Goal: Task Accomplishment & Management: Complete application form

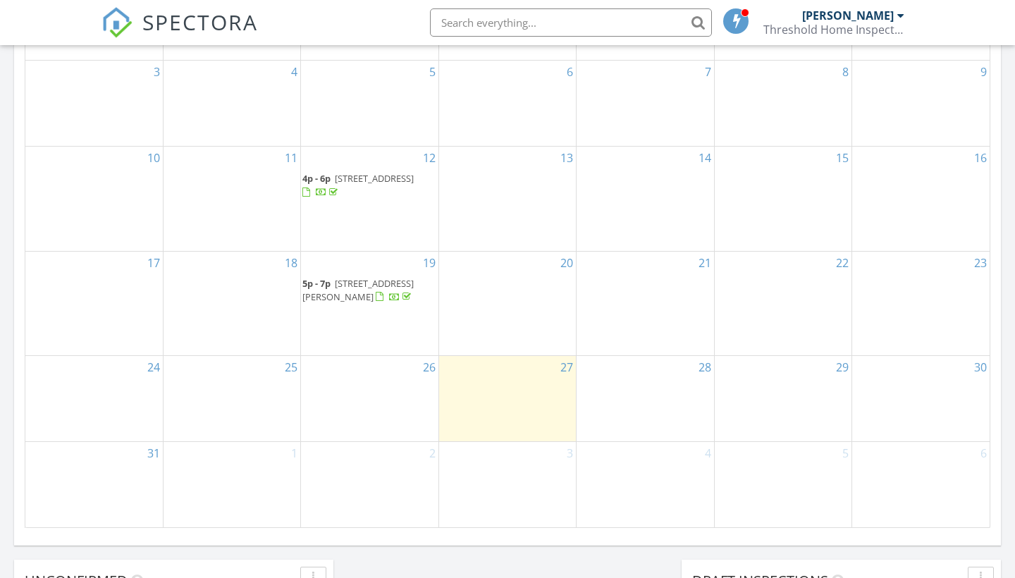
scroll to position [785, 0]
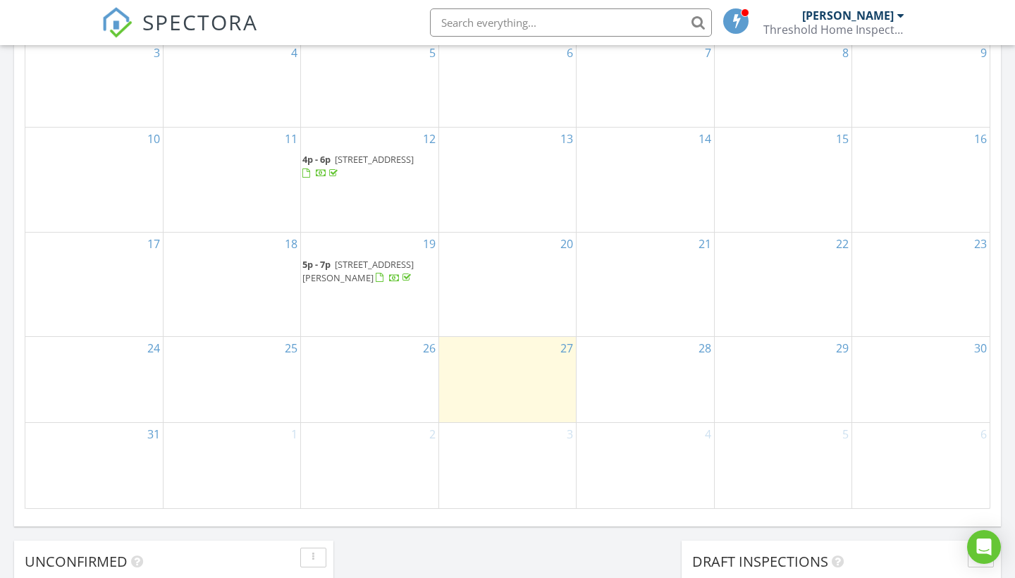
click at [602, 372] on div "28" at bounding box center [645, 379] width 137 height 85
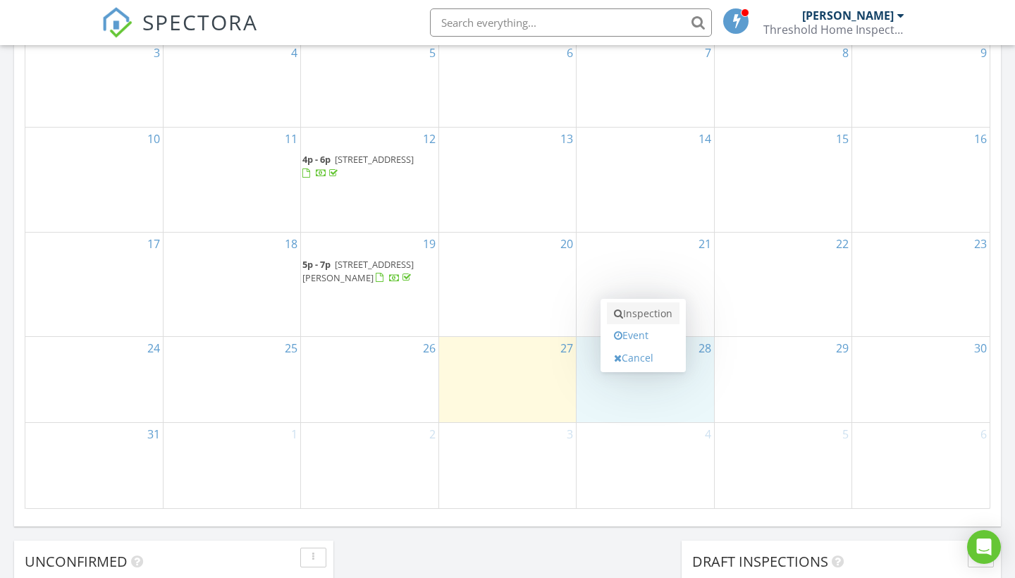
click at [652, 319] on link "Inspection" at bounding box center [643, 313] width 73 height 23
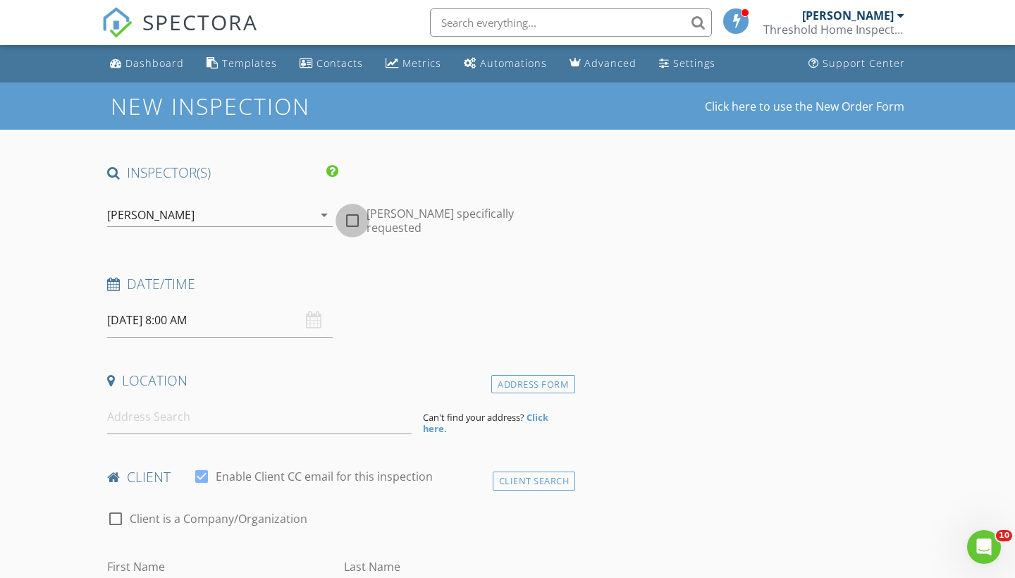
click at [351, 213] on div at bounding box center [352, 221] width 24 height 24
checkbox input "true"
click at [260, 320] on input "08/28/2025 8:00 AM" at bounding box center [220, 320] width 226 height 35
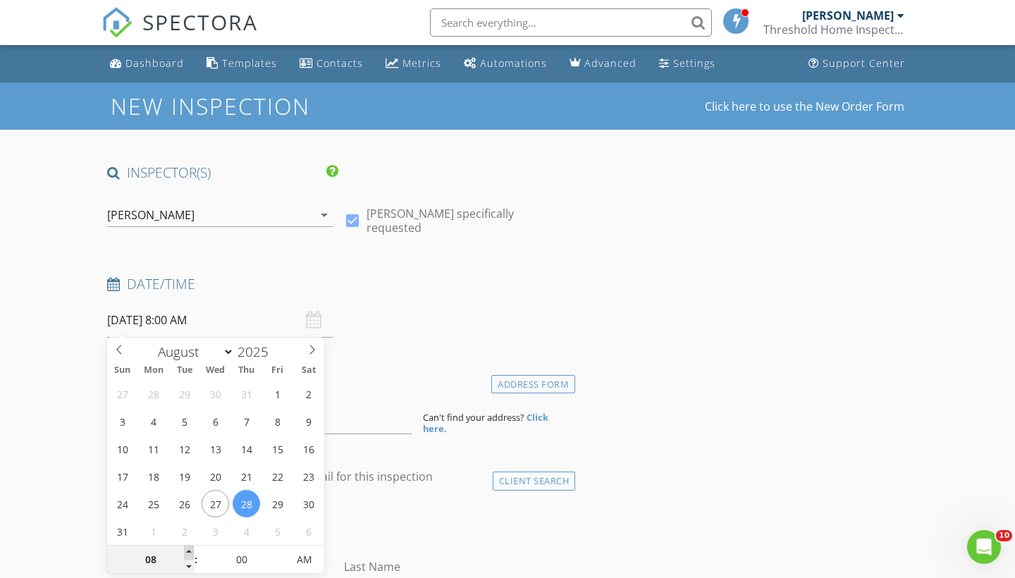
type input "09"
type input "08/28/2025 9:00 AM"
click at [191, 551] on span at bounding box center [189, 553] width 10 height 14
type input "10"
type input "08/28/2025 10:00 AM"
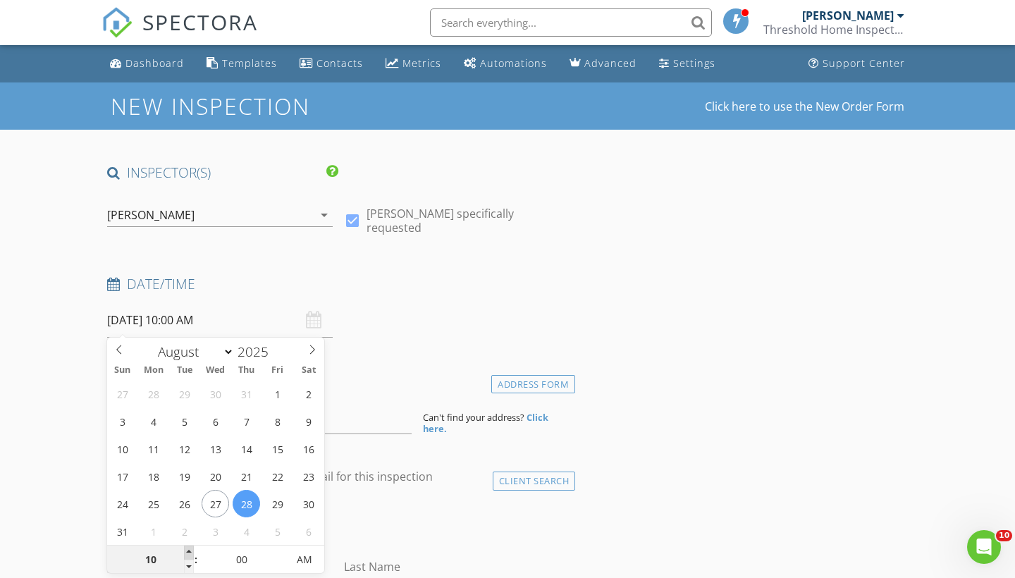
click at [191, 551] on span at bounding box center [189, 553] width 10 height 14
type input "11"
type input "08/28/2025 11:00 AM"
click at [191, 551] on span at bounding box center [189, 553] width 10 height 14
type input "12"
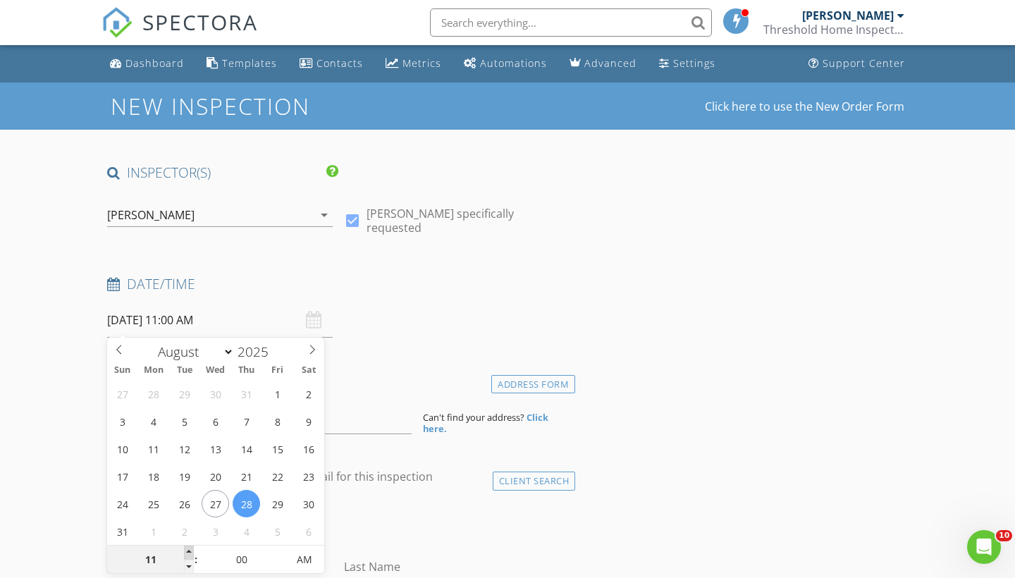
type input "08/28/2025 12:00 PM"
click at [191, 551] on span at bounding box center [189, 553] width 10 height 14
type input "01"
type input "08/28/2025 1:00 PM"
click at [191, 551] on span at bounding box center [189, 553] width 10 height 14
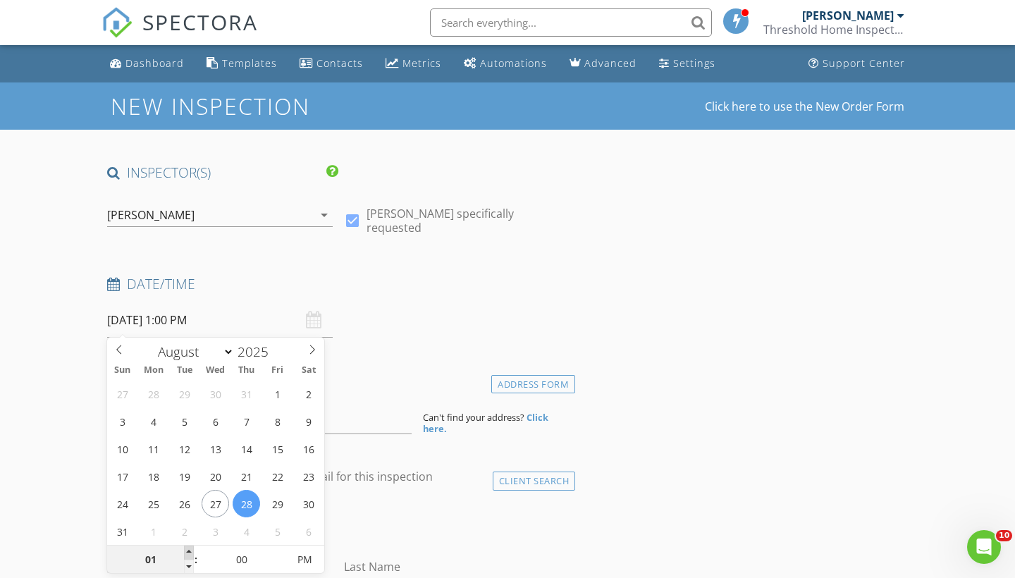
type input "02"
type input "08/28/2025 2:00 PM"
click at [191, 551] on span at bounding box center [189, 553] width 10 height 14
type input "03"
type input "08/28/2025 3:00 PM"
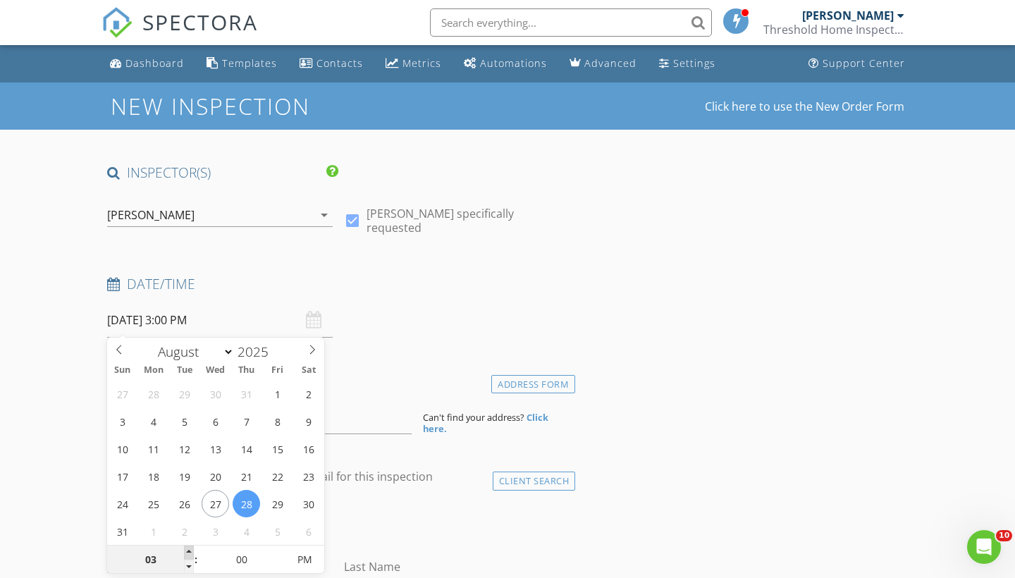
click at [191, 551] on span at bounding box center [189, 553] width 10 height 14
type input "04"
type input "08/28/2025 4:00 PM"
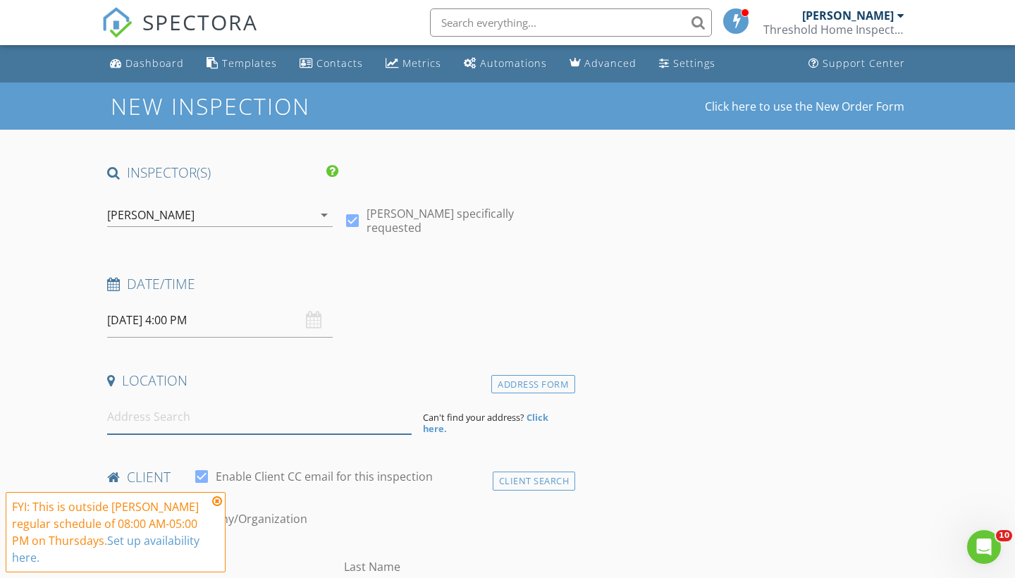
click at [334, 425] on input at bounding box center [259, 417] width 305 height 35
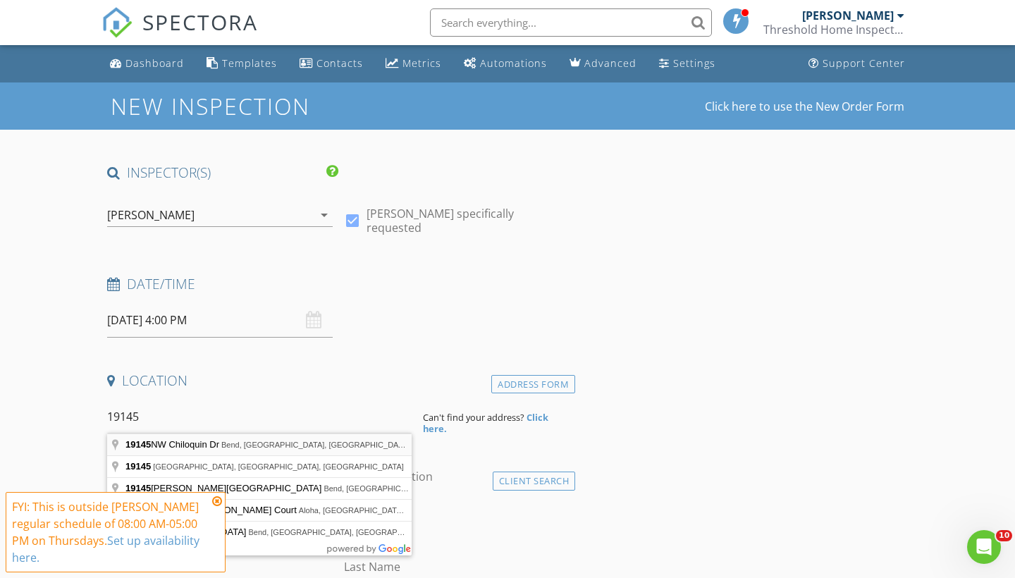
type input "19145 NW Chiloquin Dr, Bend, OR, USA"
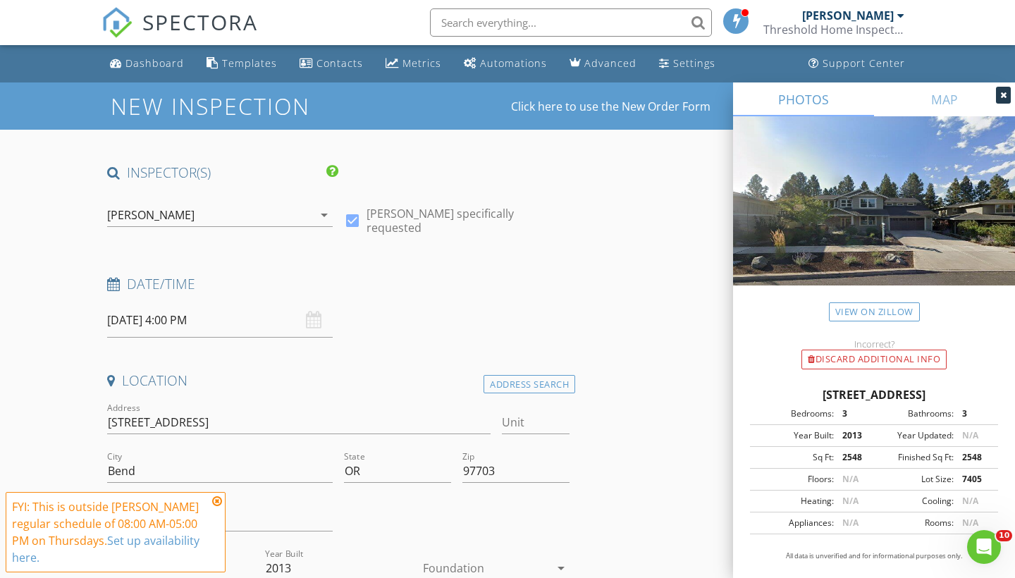
click at [218, 503] on icon at bounding box center [217, 501] width 10 height 11
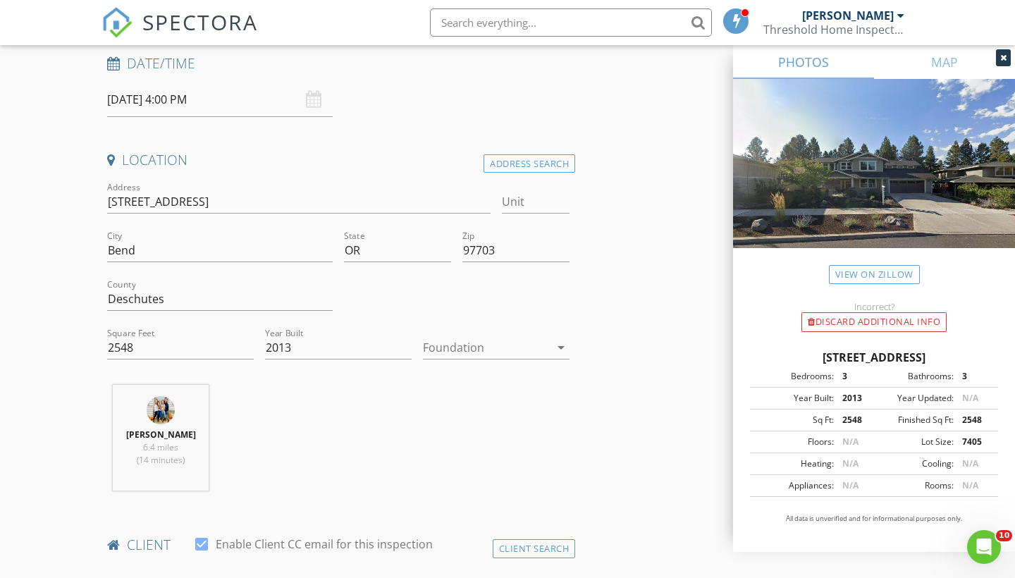
scroll to position [222, 0]
click at [491, 345] on div at bounding box center [486, 346] width 127 height 23
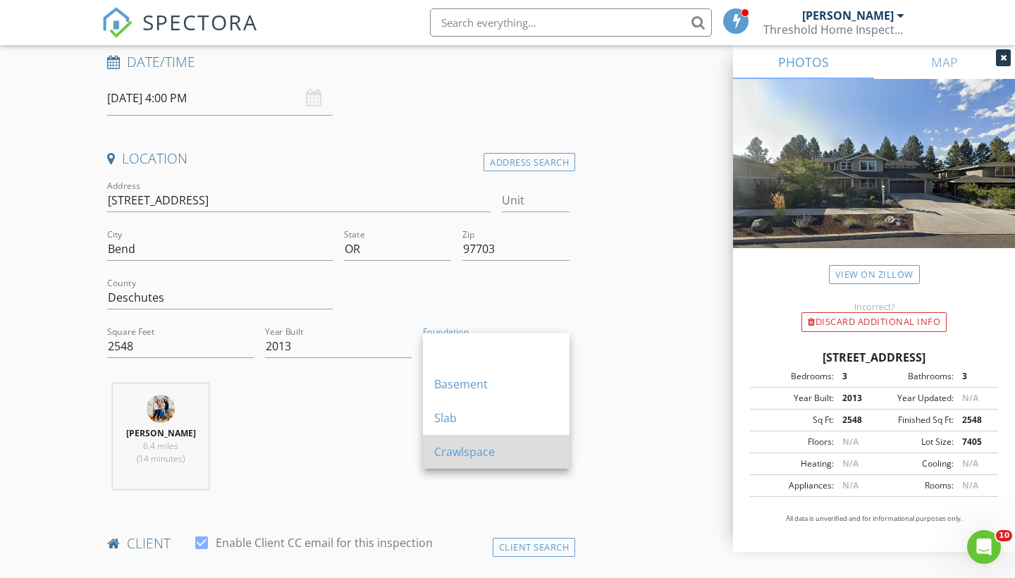
click at [488, 453] on div "Crawlspace" at bounding box center [496, 451] width 124 height 17
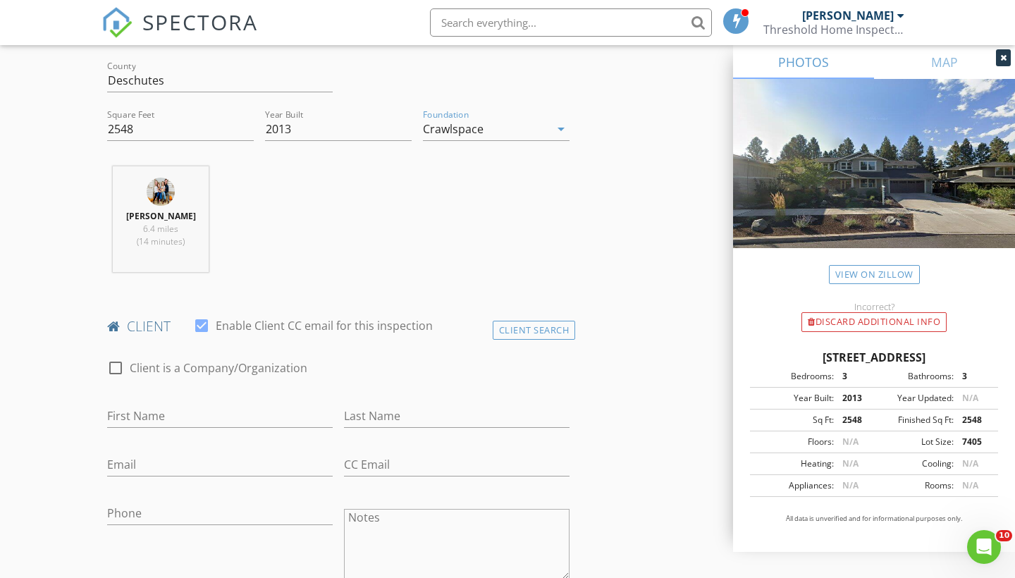
scroll to position [439, 0]
type input "Mike"
type input "Allard"
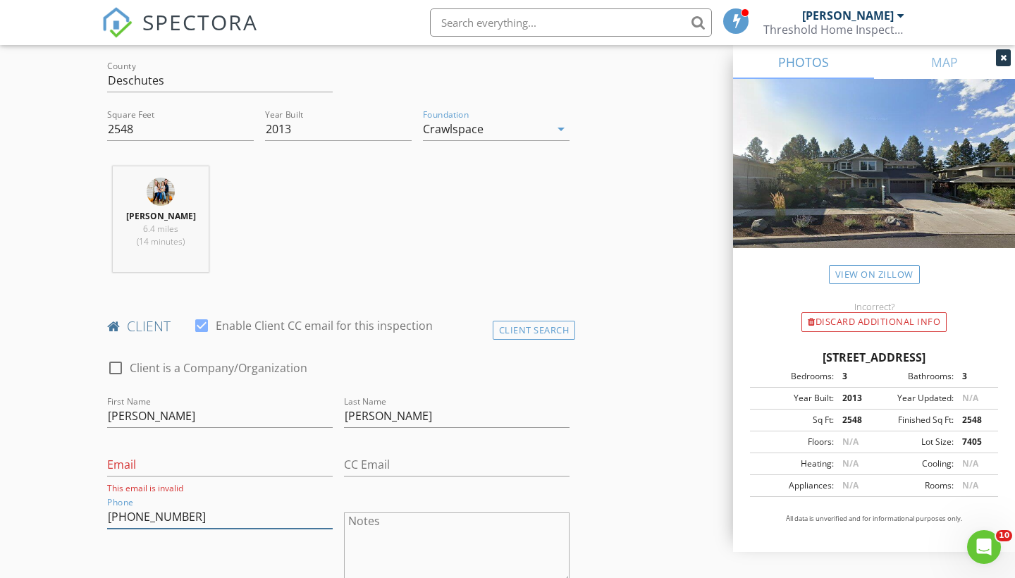
type input "541-728-1831"
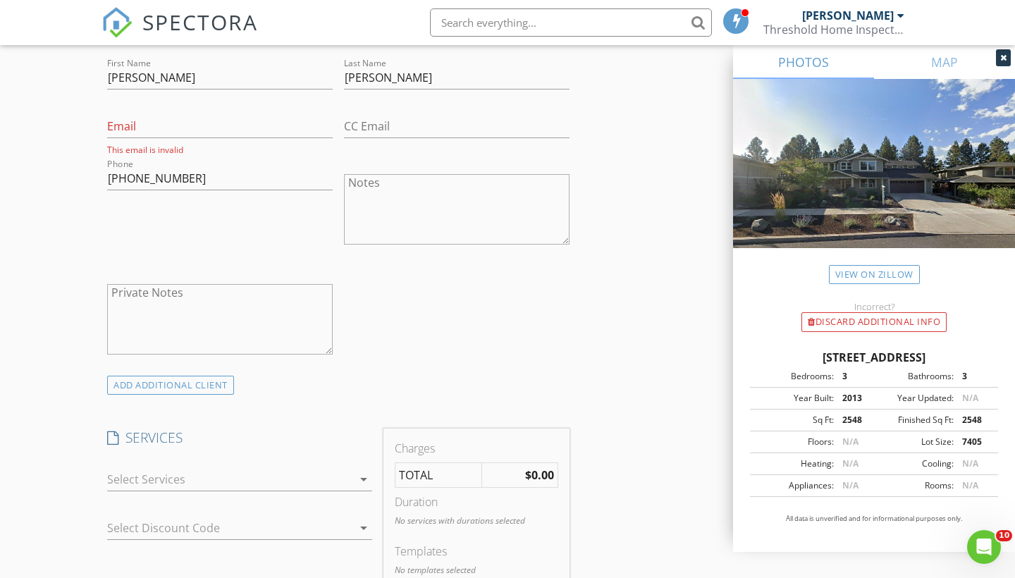
scroll to position [795, 0]
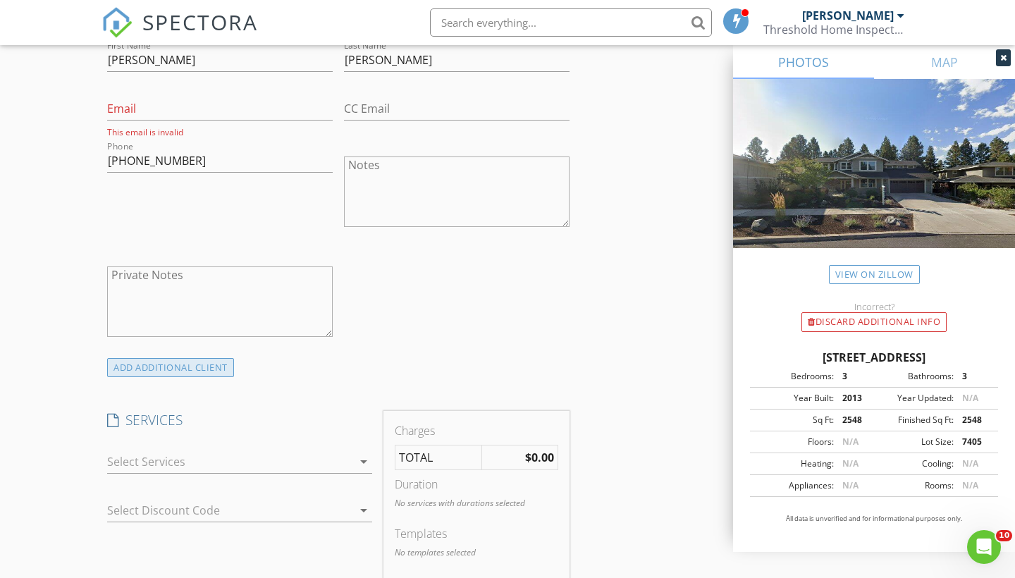
click at [157, 375] on div "ADD ADDITIONAL client" at bounding box center [170, 367] width 127 height 19
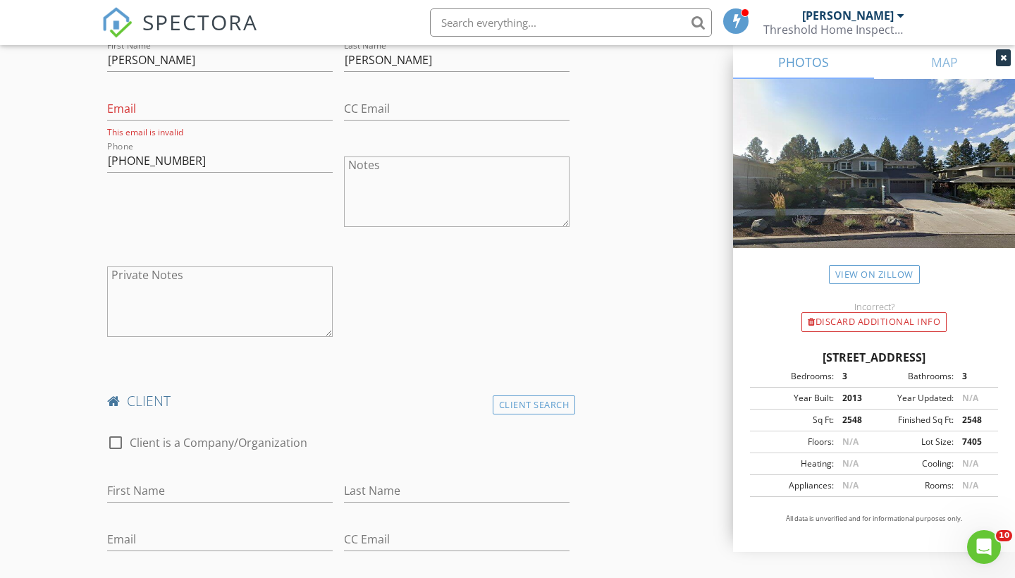
click at [156, 475] on div "First Name" at bounding box center [220, 494] width 226 height 46
type input "Kendall"
type input "Allard"
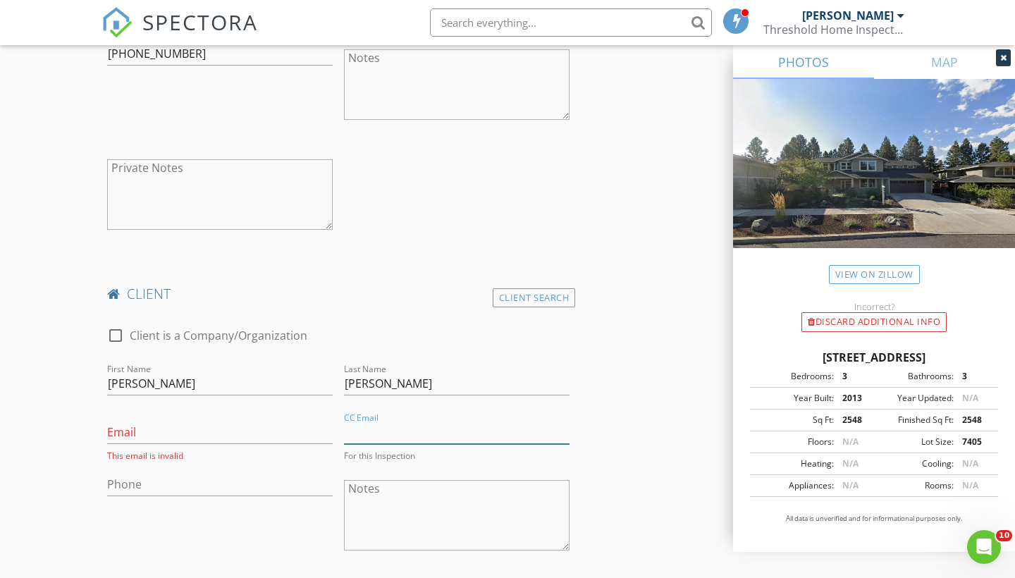
scroll to position [924, 0]
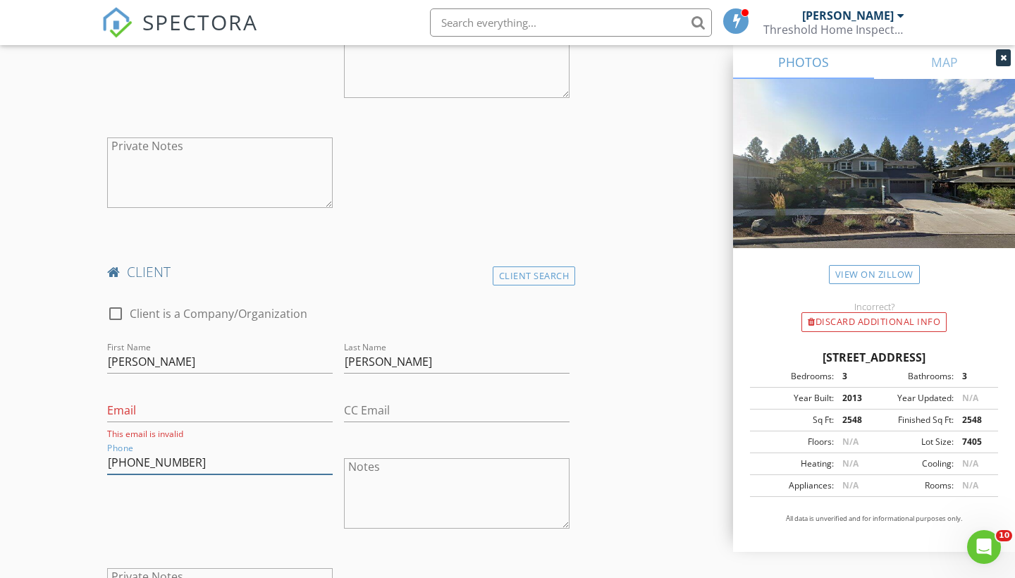
type input "541-728-8689"
click at [68, 405] on div "New Inspection Click here to use the New Order Form INSPECTOR(S) check_box Jord…" at bounding box center [507, 579] width 1015 height 2842
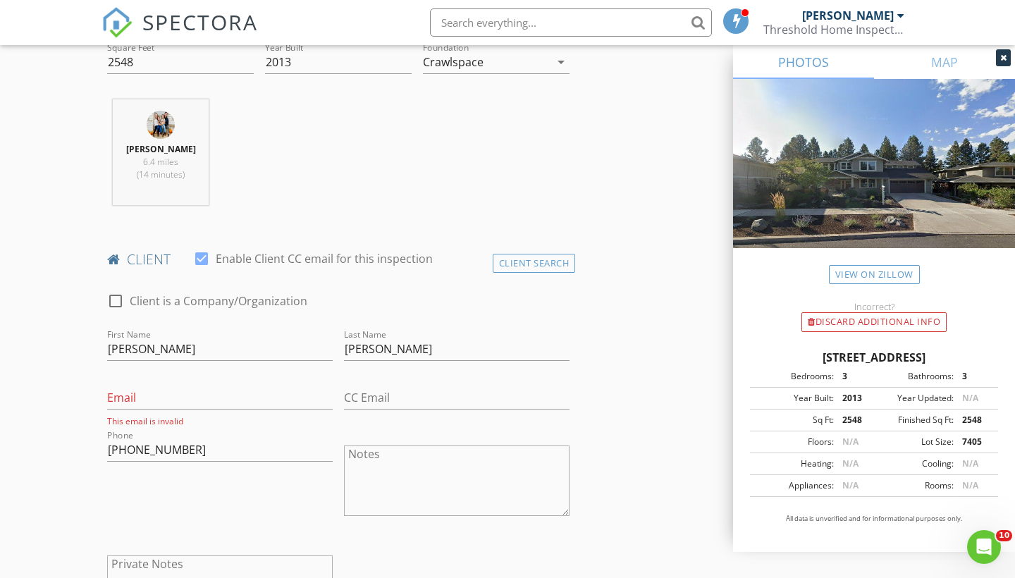
scroll to position [526, 0]
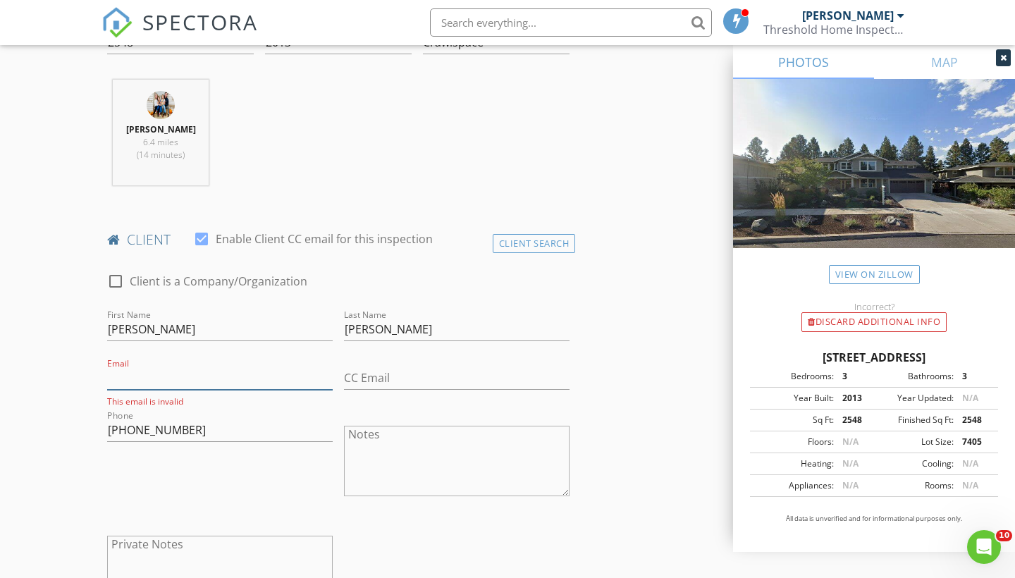
click at [125, 374] on input "Email" at bounding box center [220, 378] width 226 height 23
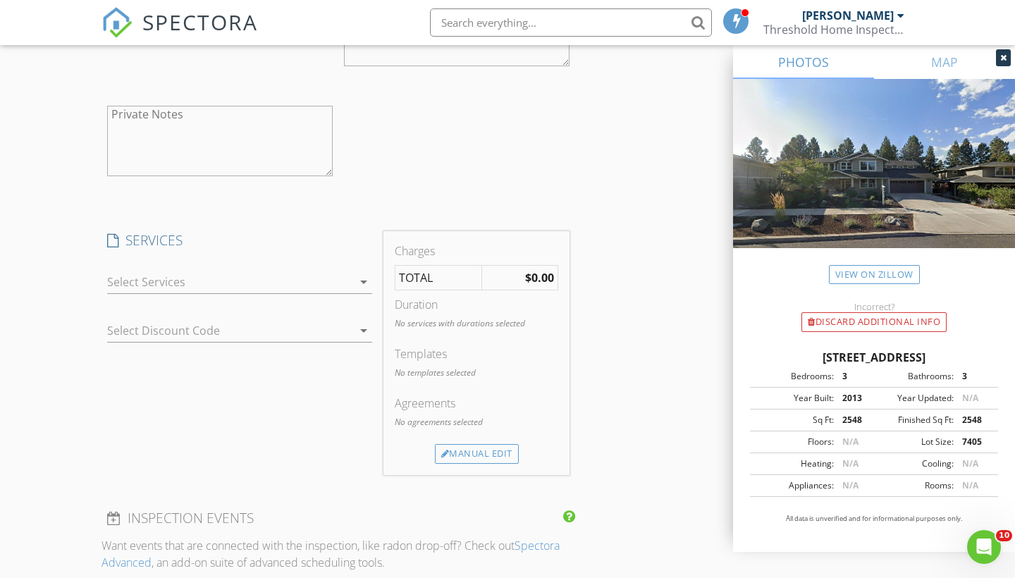
scroll to position [1396, 0]
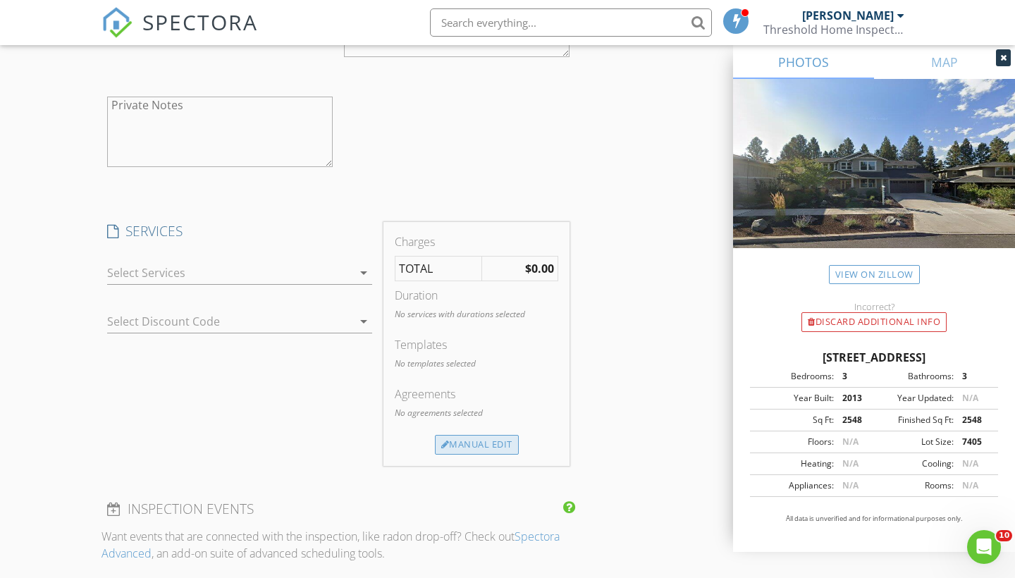
click at [475, 445] on div "Manual Edit" at bounding box center [477, 445] width 84 height 20
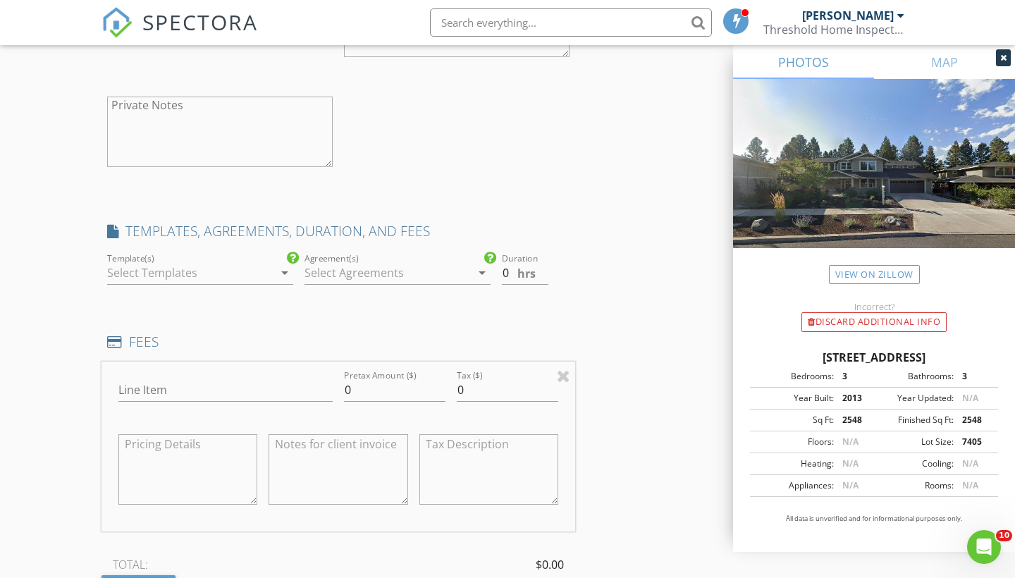
click at [208, 271] on div at bounding box center [190, 273] width 166 height 23
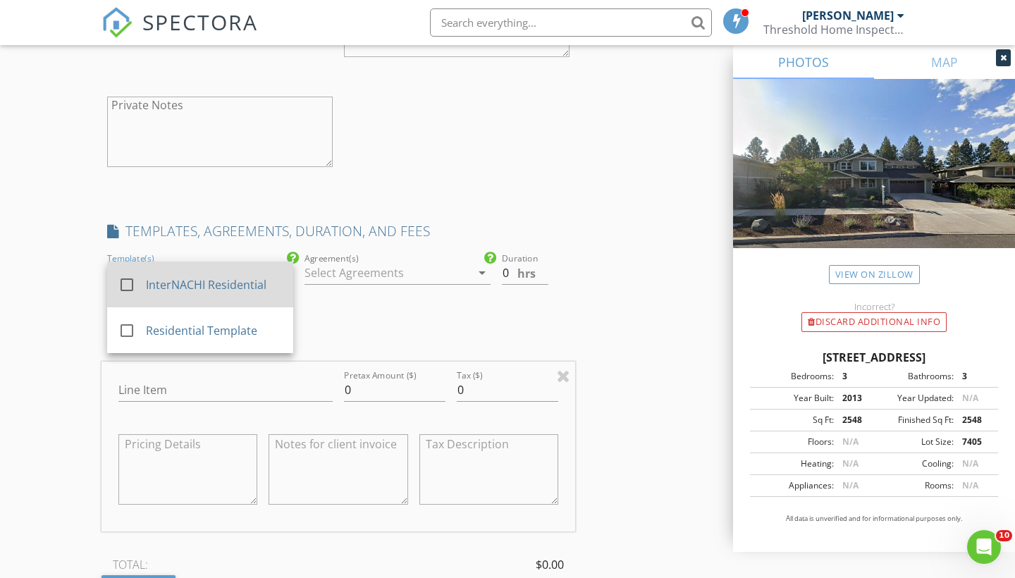
click at [203, 284] on div "InterNACHI Residential" at bounding box center [214, 284] width 136 height 17
click at [326, 274] on div at bounding box center [388, 273] width 166 height 23
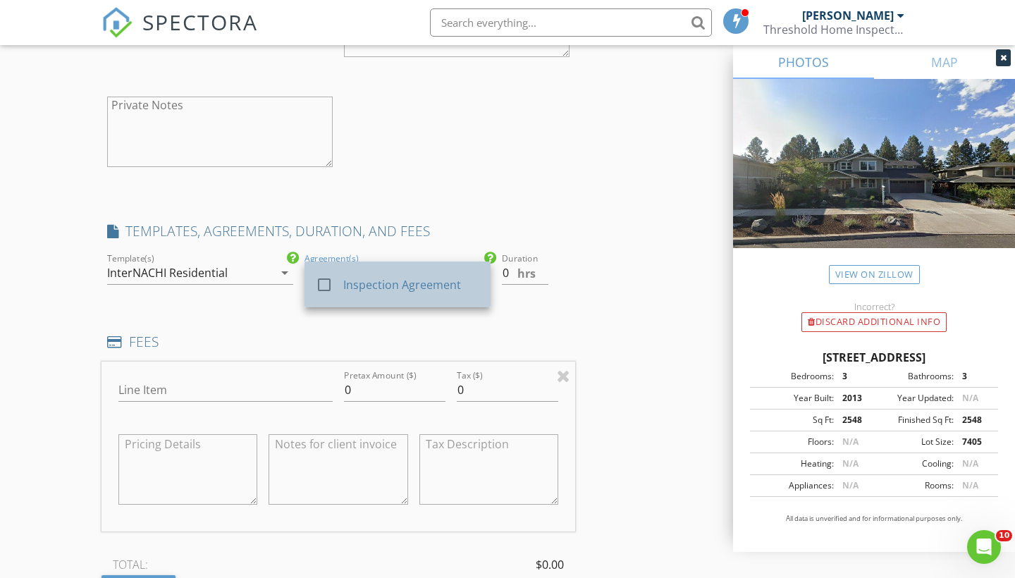
click at [321, 293] on div at bounding box center [329, 297] width 27 height 8
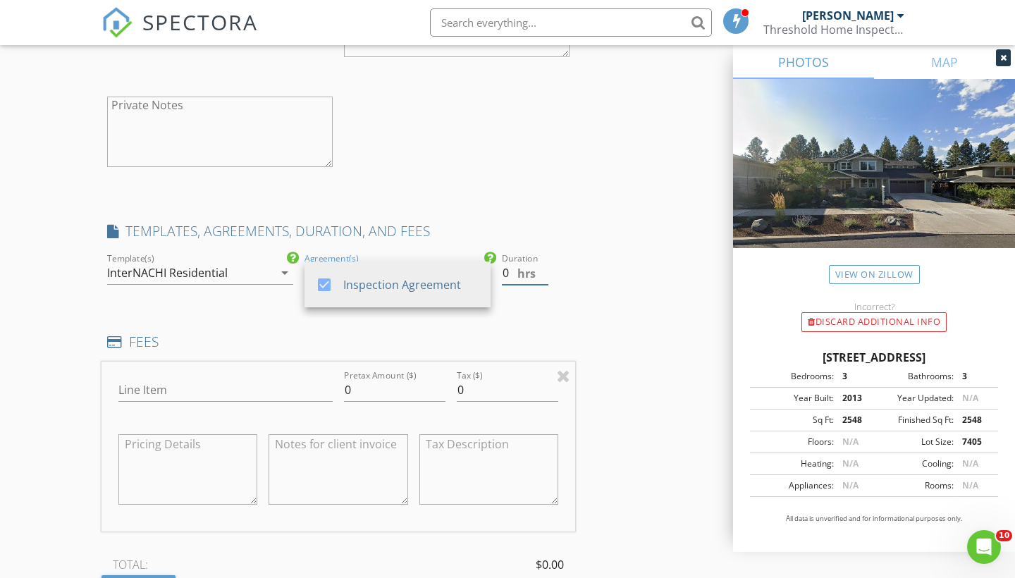
click at [508, 274] on input "0" at bounding box center [525, 273] width 47 height 23
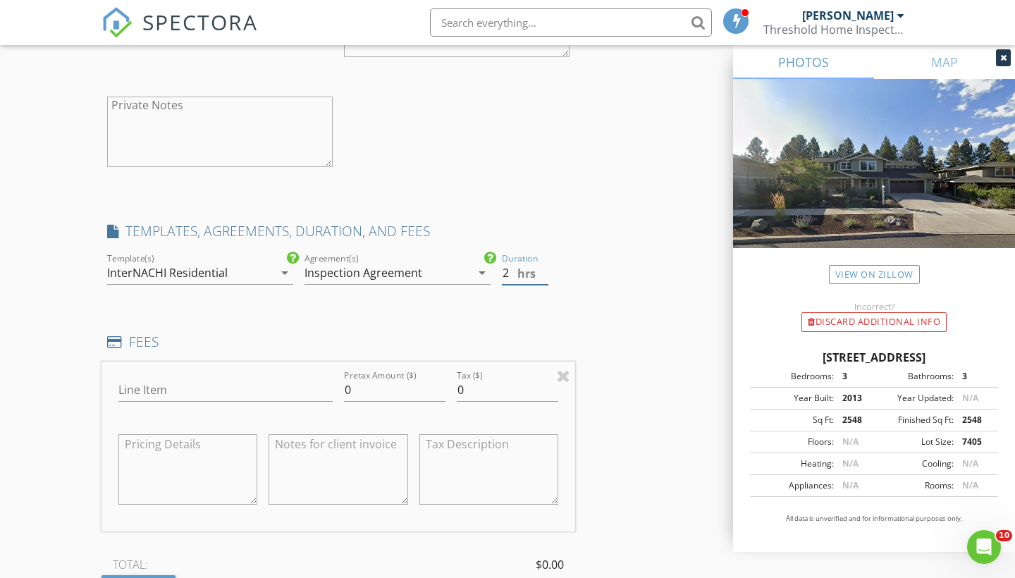
type input "2"
click at [393, 391] on input "0" at bounding box center [395, 390] width 102 height 23
type input "525.00"
click at [60, 374] on div "New Inspection Click here to use the New Order Form INSPECTOR(S) check_box Jord…" at bounding box center [507, 184] width 1015 height 2995
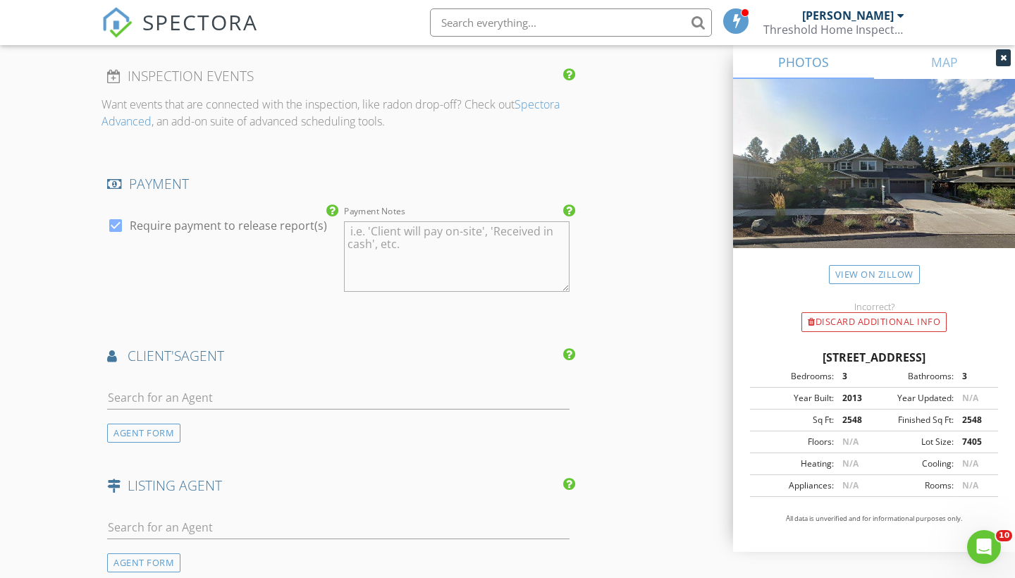
scroll to position [2041, 0]
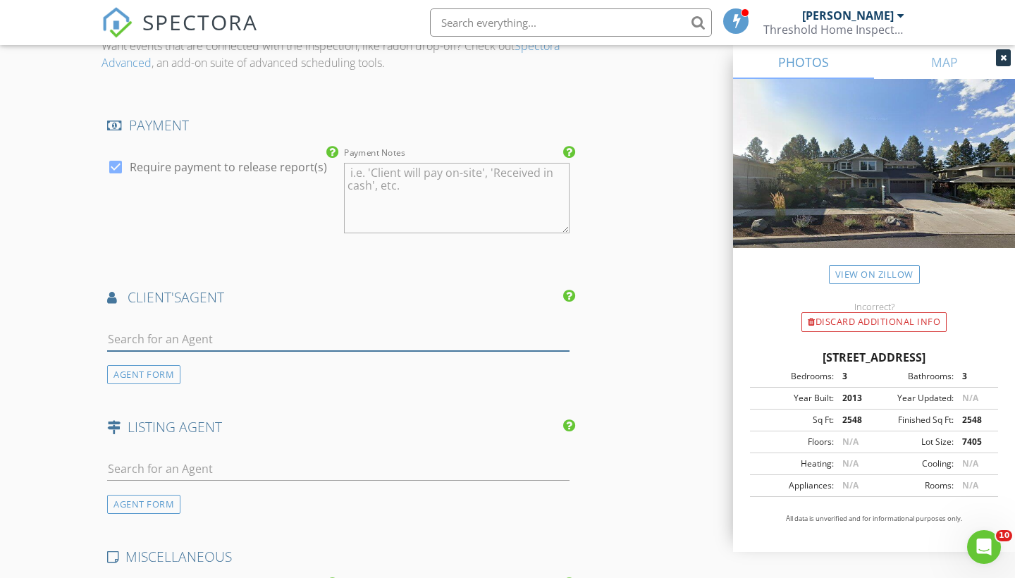
click at [195, 339] on input "text" at bounding box center [338, 339] width 462 height 23
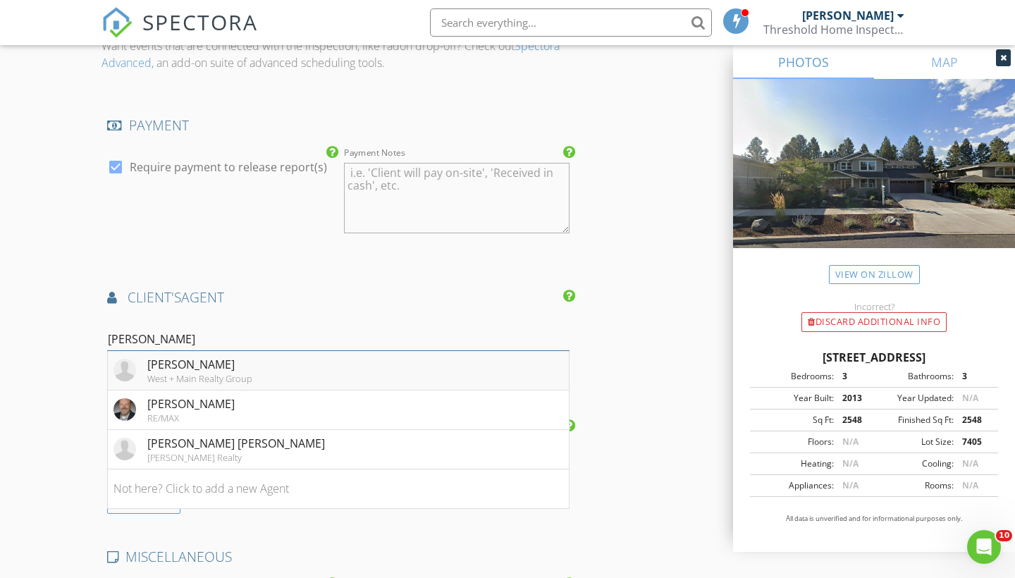
type input "[PERSON_NAME]"
click at [219, 357] on div "John Malfatto" at bounding box center [199, 364] width 105 height 17
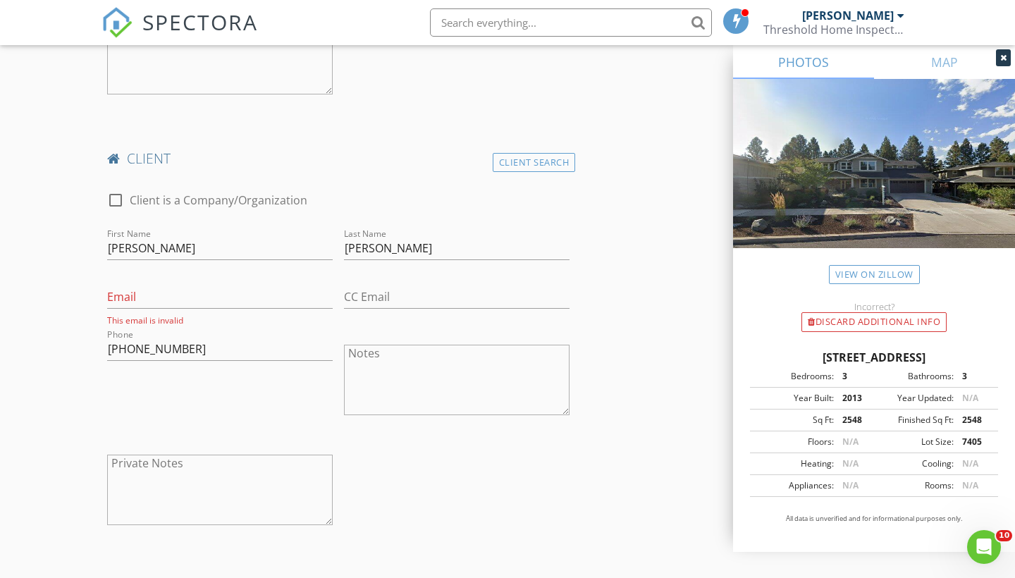
scroll to position [1023, 0]
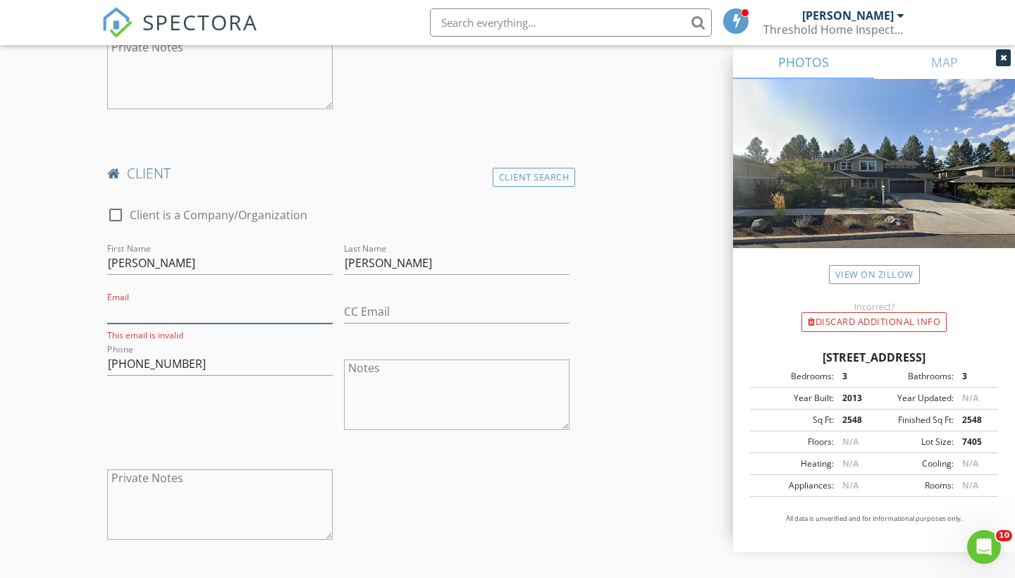
click at [146, 314] on input "Email" at bounding box center [220, 311] width 226 height 23
type input "kendall.e.allard@gmail.com"
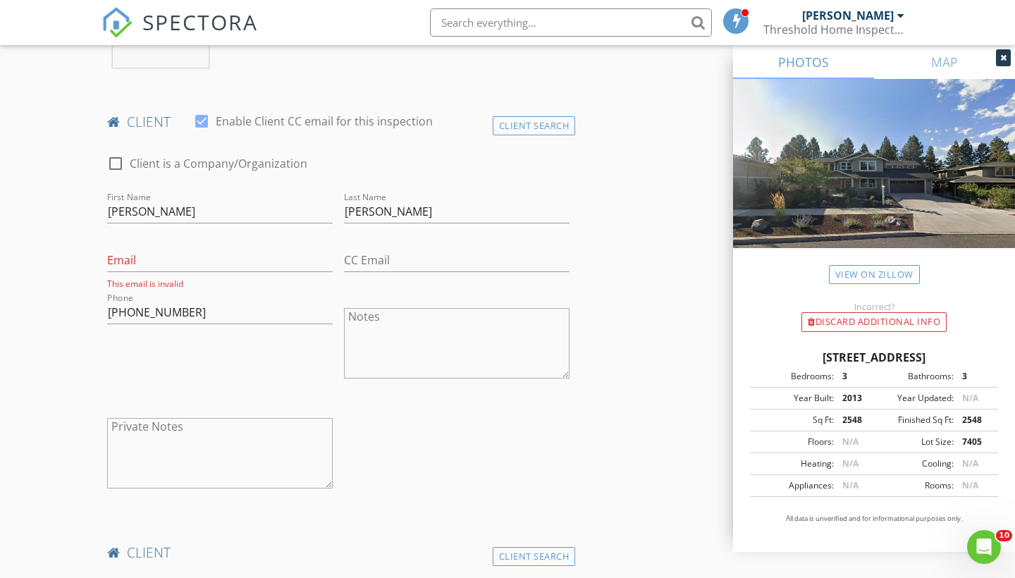
scroll to position [637, 0]
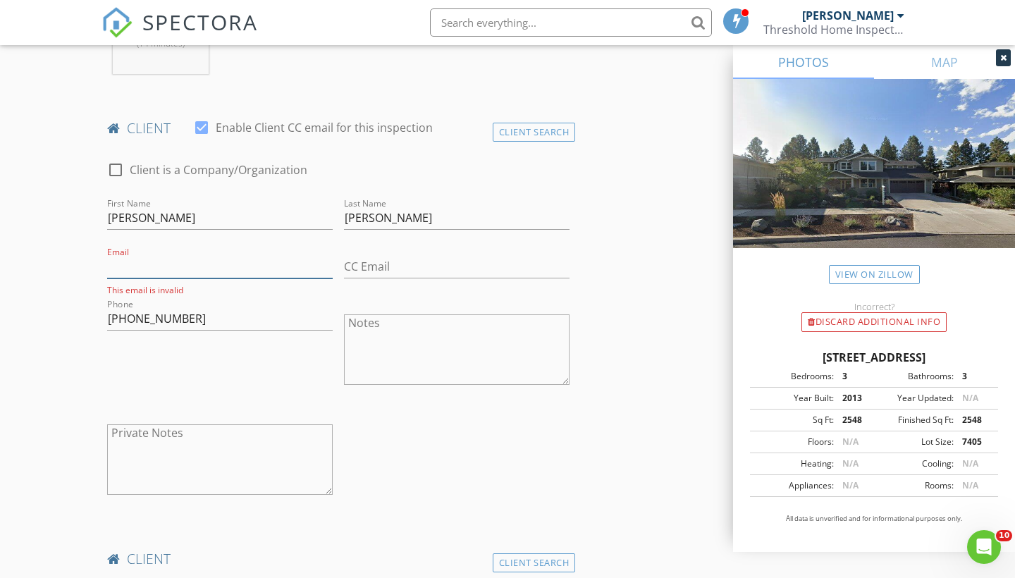
click at [171, 262] on input "Email" at bounding box center [220, 266] width 226 height 23
type input "mikeallard@email.com"
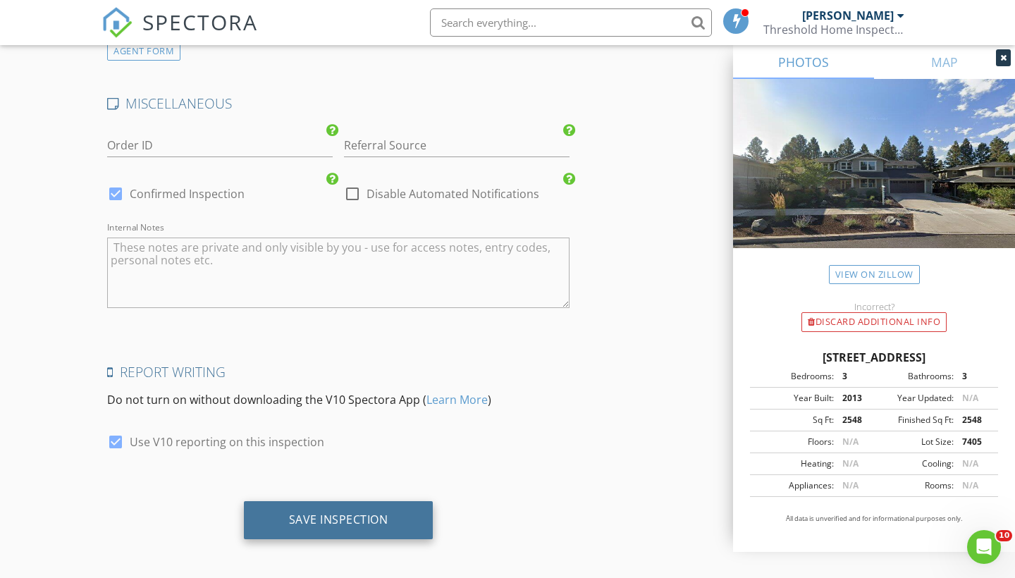
scroll to position [2808, 0]
click at [371, 527] on div "Save Inspection" at bounding box center [339, 521] width 190 height 38
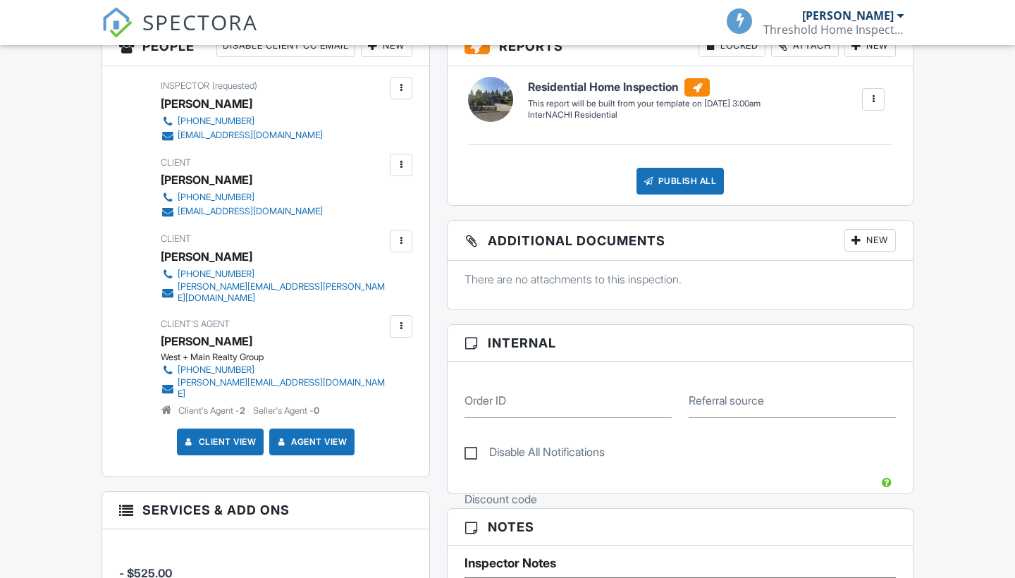
scroll to position [410, 0]
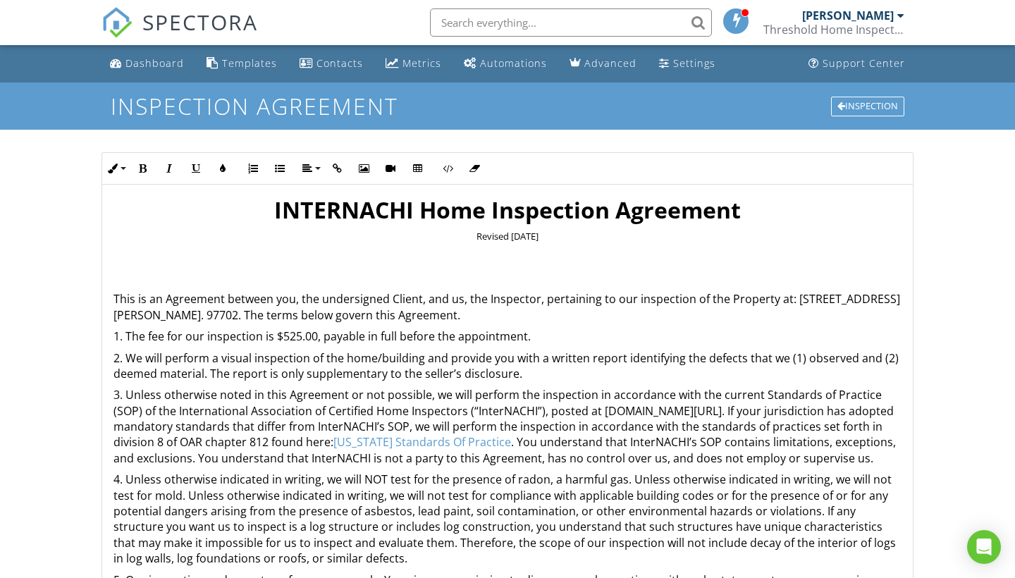
click at [228, 317] on p "This is an Agreement between you, the undersigned Client, and us, the Inspector…" at bounding box center [507, 307] width 788 height 32
click at [137, 317] on p "This is an Agreement between you, the undersigned Client, and us, the Inspector…" at bounding box center [507, 307] width 788 height 32
click at [70, 291] on div "Dashboard Templates Contacts Metrics Automations Advanced Settings Support Cent…" at bounding box center [507, 446] width 1015 height 803
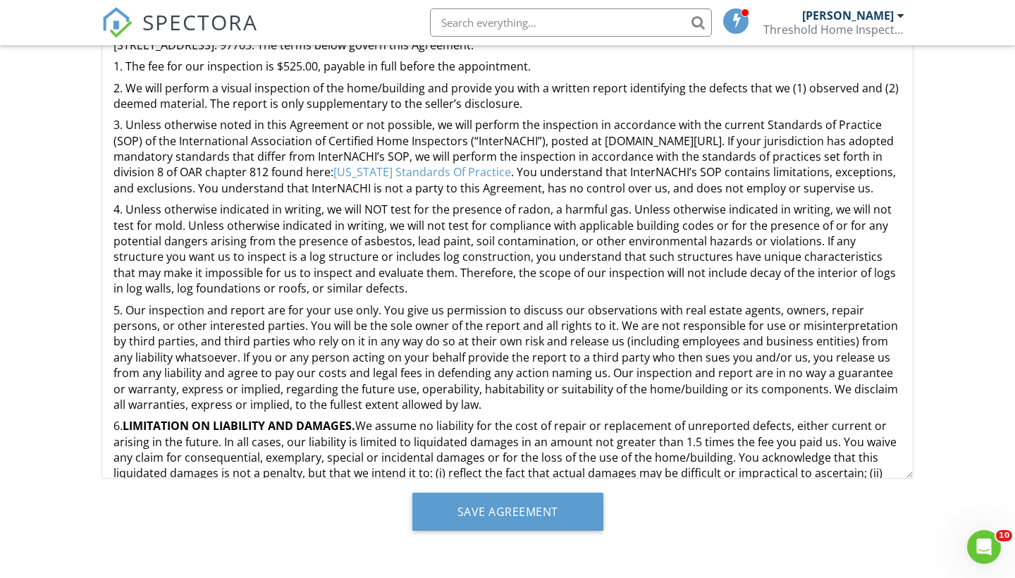
scroll to position [270, 0]
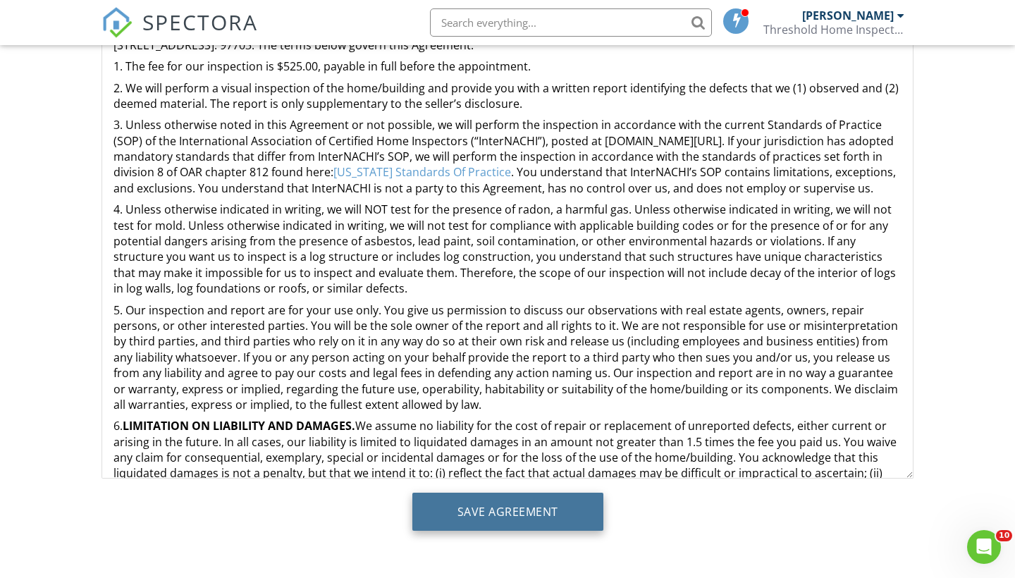
click at [469, 520] on input "Save Agreement" at bounding box center [507, 512] width 191 height 38
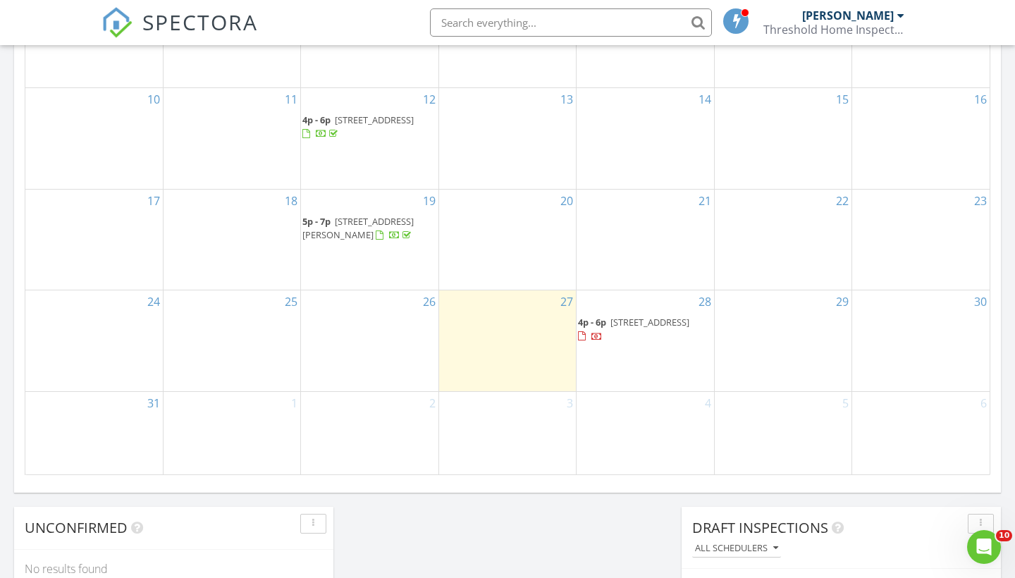
scroll to position [824, 0]
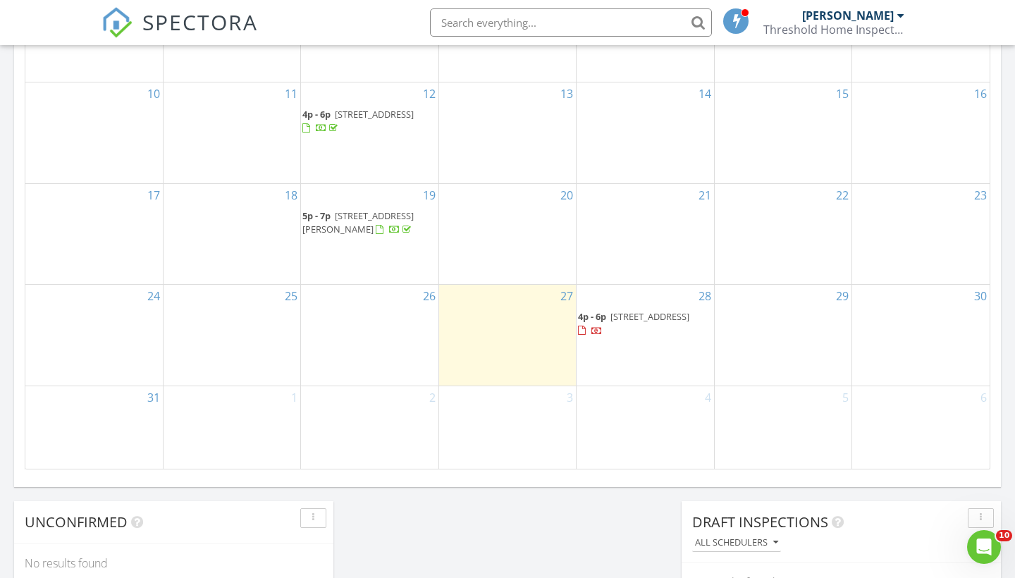
click at [619, 323] on span "19145 NW Chiloquin Dr, Bend 97703" at bounding box center [649, 316] width 79 height 13
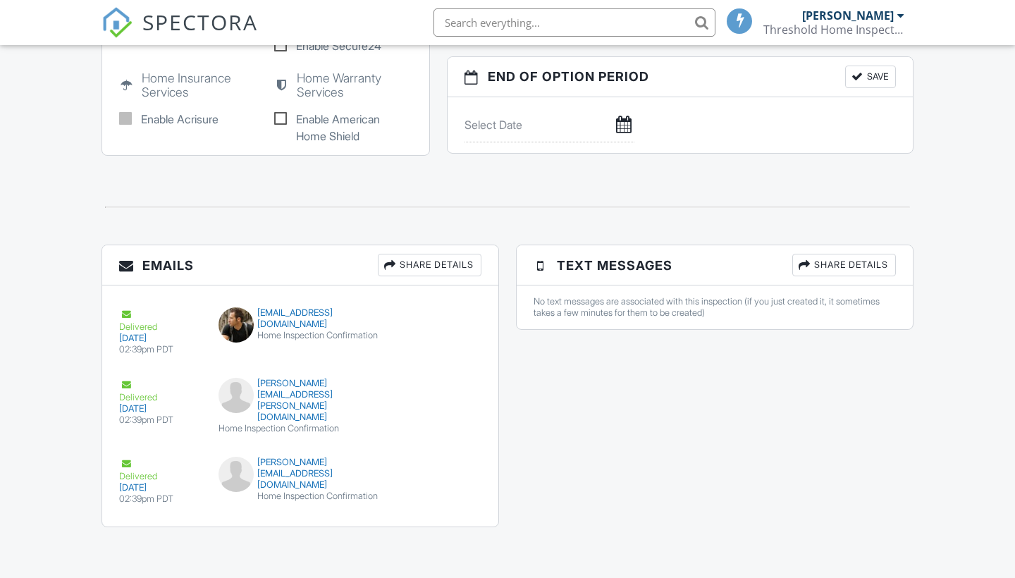
scroll to position [1404, 0]
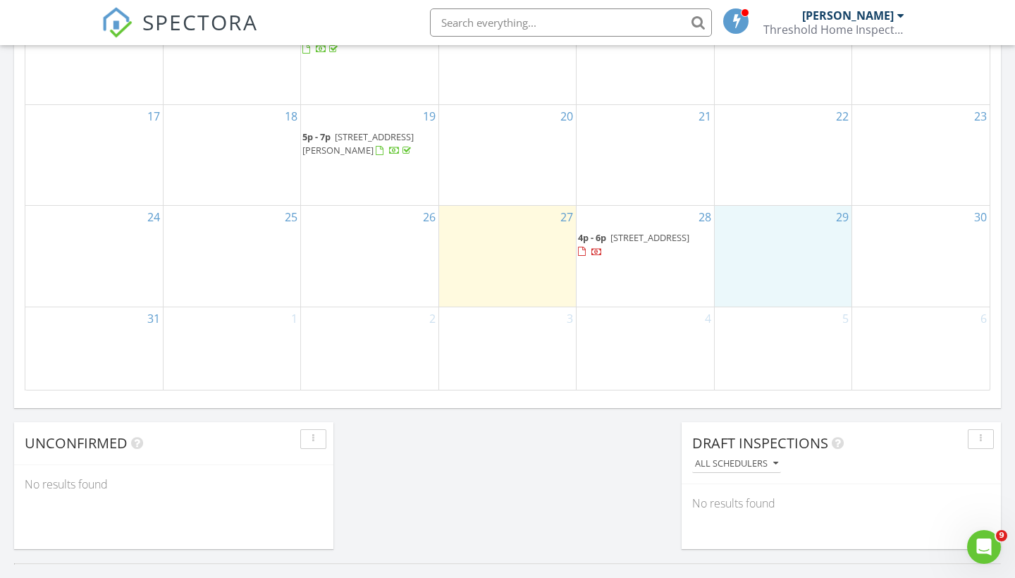
click at [788, 254] on div "29" at bounding box center [783, 256] width 137 height 101
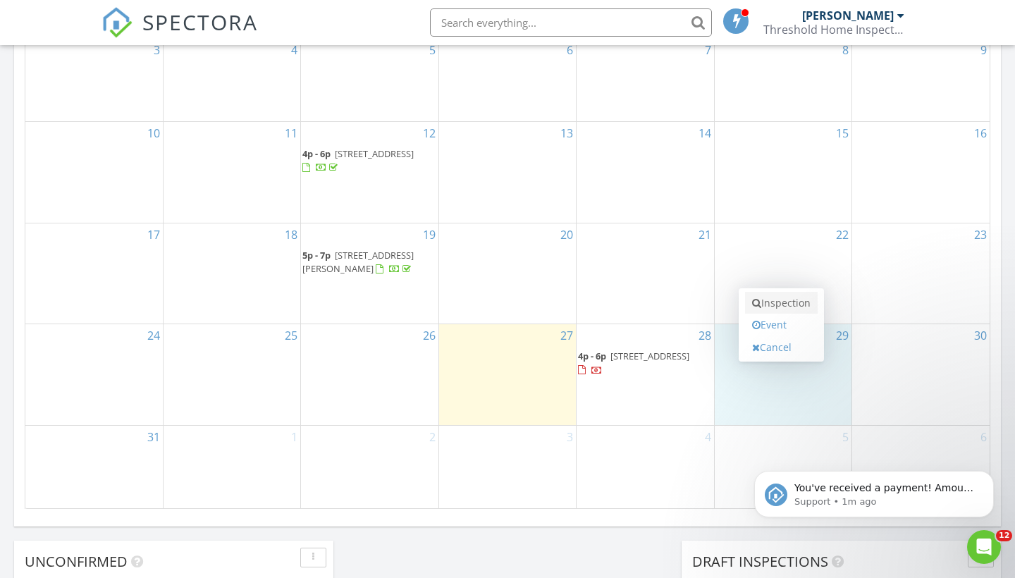
click at [778, 307] on link "Inspection" at bounding box center [781, 303] width 73 height 23
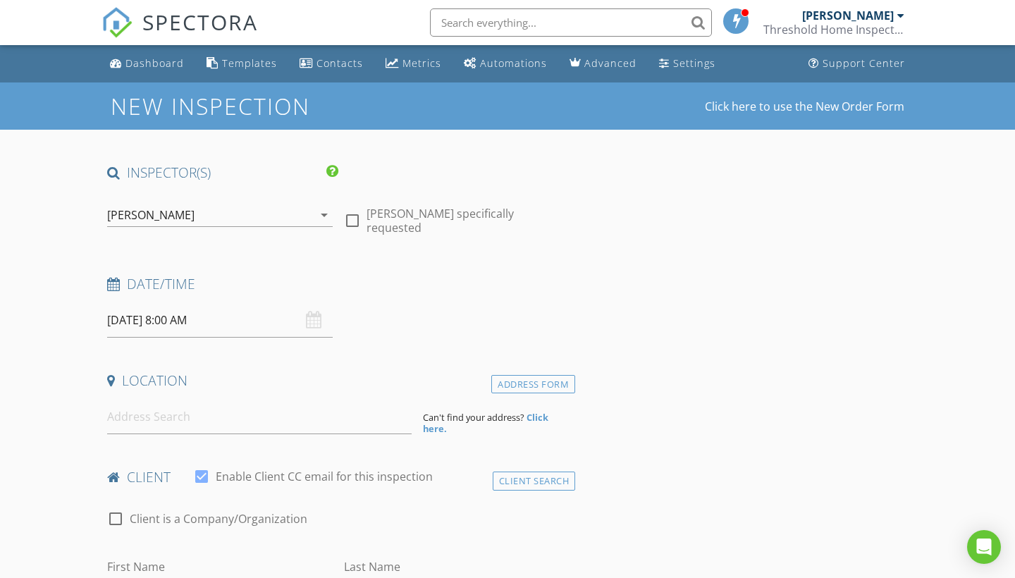
select select "7"
click at [352, 217] on div at bounding box center [352, 221] width 24 height 24
checkbox input "true"
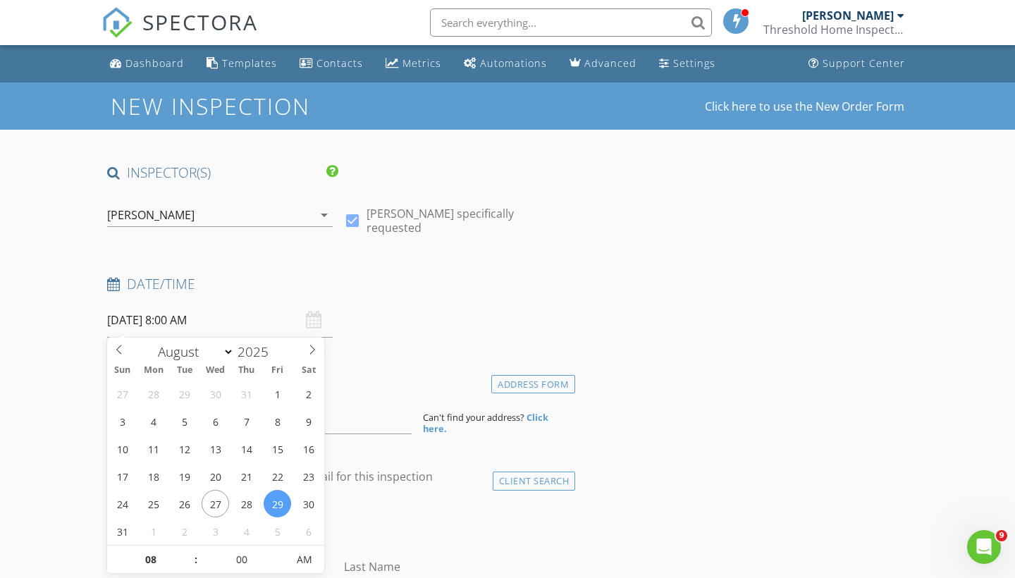
click at [241, 330] on input "08/29/2025 8:00 AM" at bounding box center [220, 320] width 226 height 35
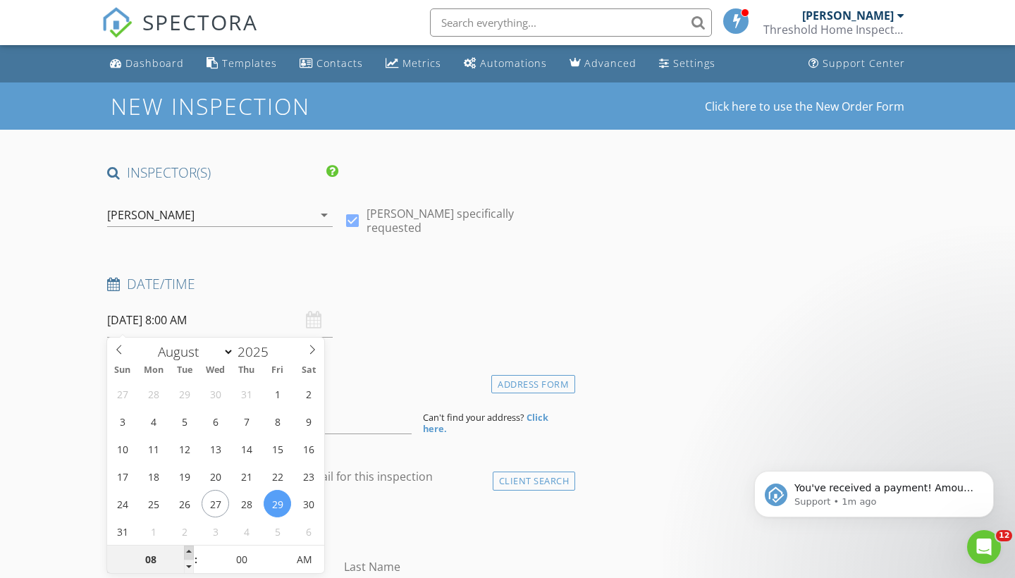
type input "08/29/2025 9:00 AM"
type input "09"
click at [189, 553] on span at bounding box center [189, 553] width 10 height 14
type input "08/29/2025 10:00 AM"
type input "10"
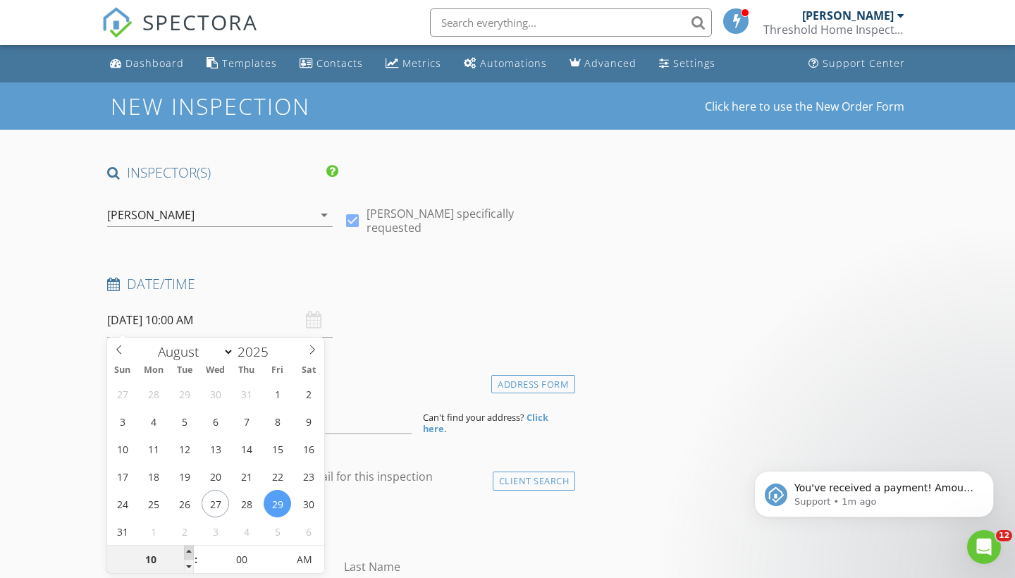
click at [189, 553] on span at bounding box center [189, 553] width 10 height 14
type input "08/29/2025 11:00 AM"
type input "11"
click at [189, 553] on span at bounding box center [189, 553] width 10 height 14
type input "08/29/2025 12:00 PM"
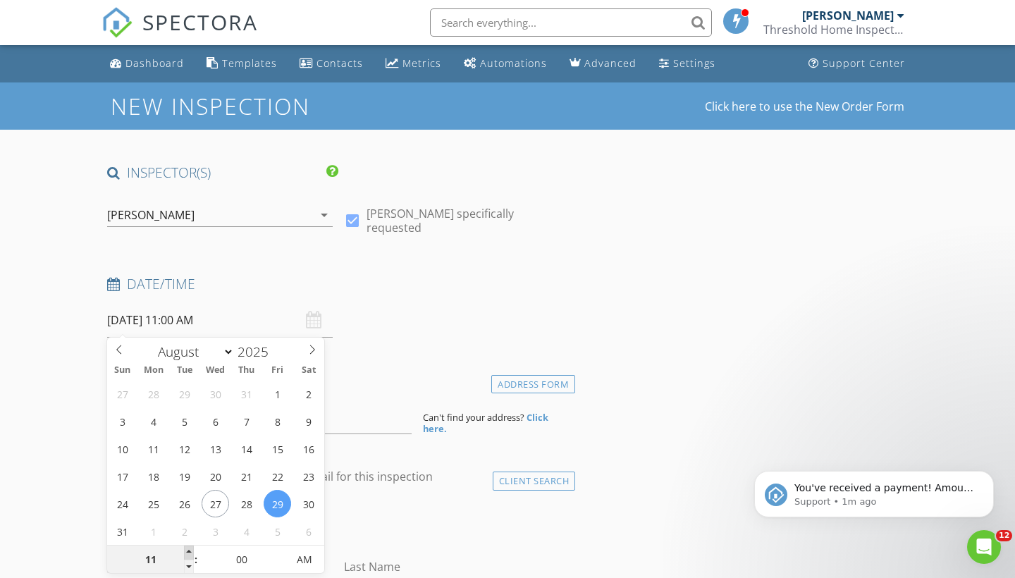
type input "12"
click at [189, 553] on span at bounding box center [189, 553] width 10 height 14
type input "08/29/2025 1:00 PM"
type input "01"
click at [189, 553] on span at bounding box center [189, 553] width 10 height 14
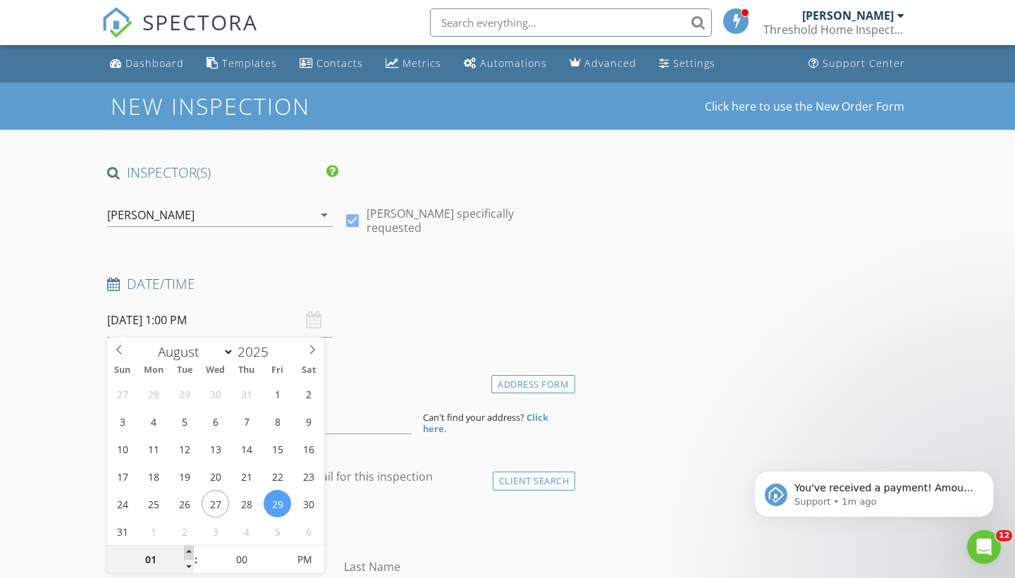
type input "08/29/2025 2:00 PM"
type input "02"
click at [189, 553] on span at bounding box center [189, 553] width 10 height 14
type input "08/29/2025 3:00 PM"
type input "03"
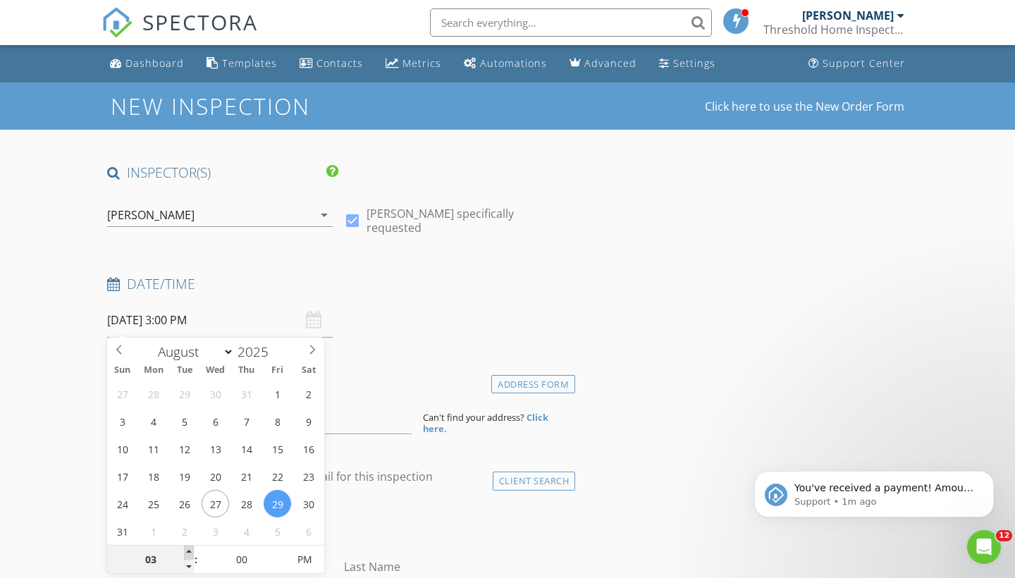
click at [189, 553] on span at bounding box center [189, 553] width 10 height 14
type input "08/29/2025 4:00 PM"
type input "04"
click at [189, 553] on span at bounding box center [189, 553] width 10 height 14
type input "[DATE] 5:00 PM"
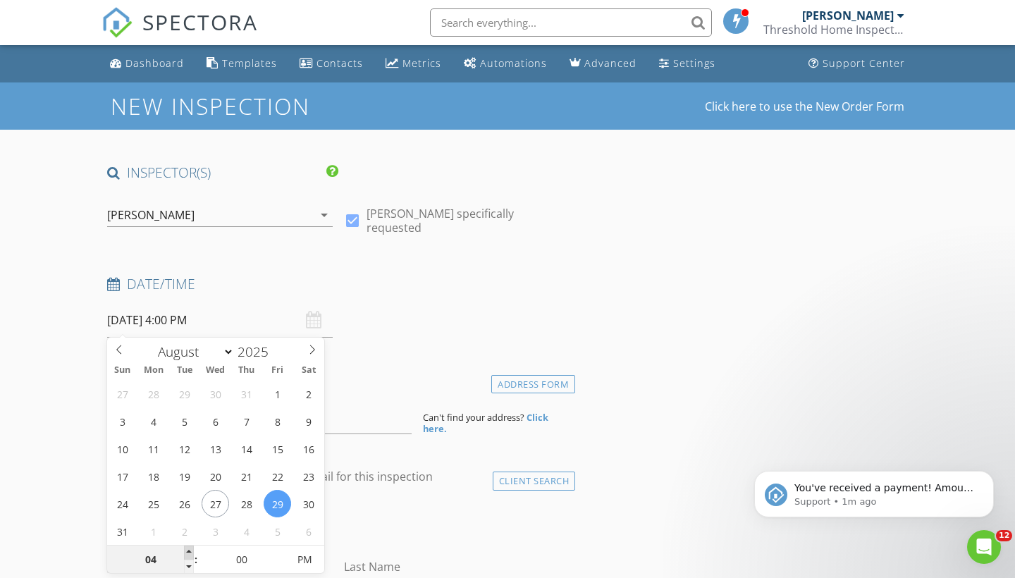
type input "05"
click at [189, 553] on span at bounding box center [189, 553] width 10 height 14
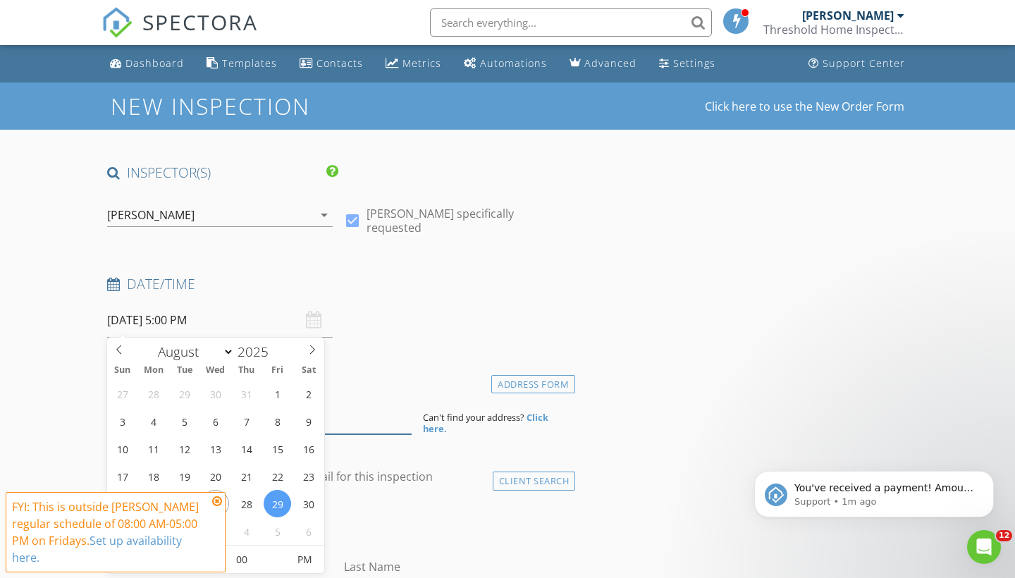
click at [360, 403] on input at bounding box center [259, 417] width 305 height 35
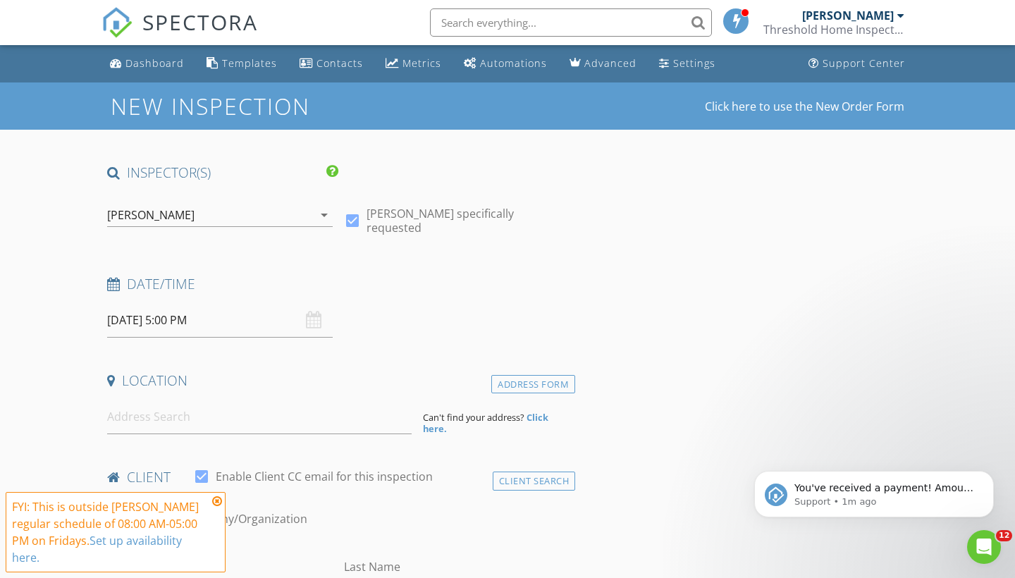
click at [219, 499] on icon at bounding box center [217, 501] width 10 height 11
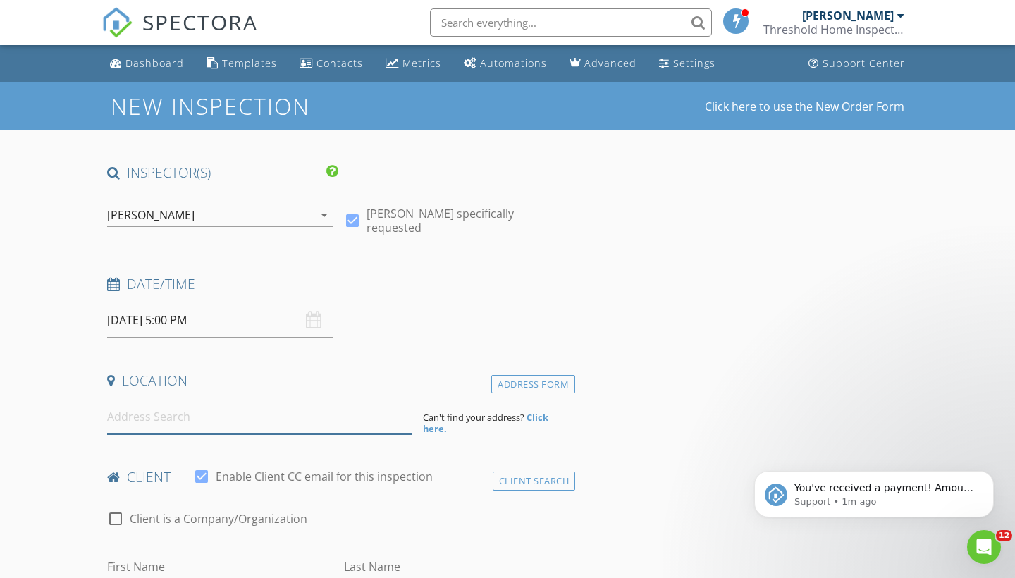
click at [231, 422] on input at bounding box center [259, 417] width 305 height 35
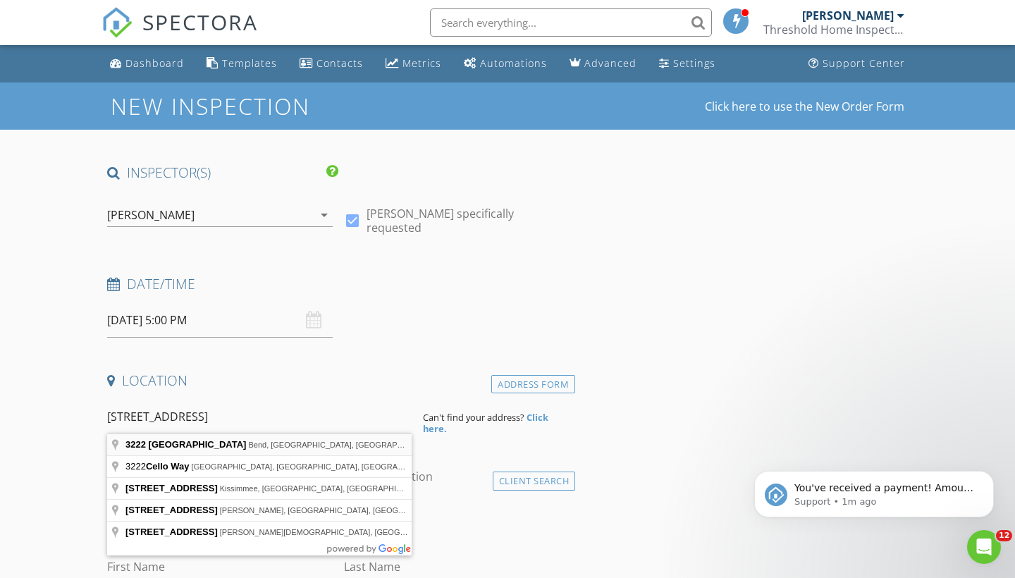
type input "3222 Northwest Celilo Lane, Bend, OR, USA"
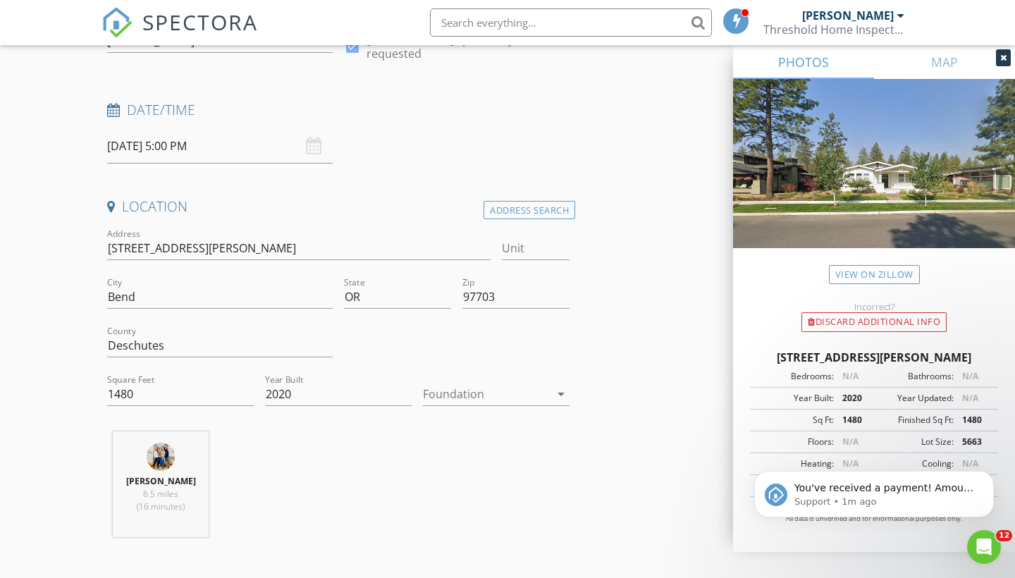
scroll to position [180, 0]
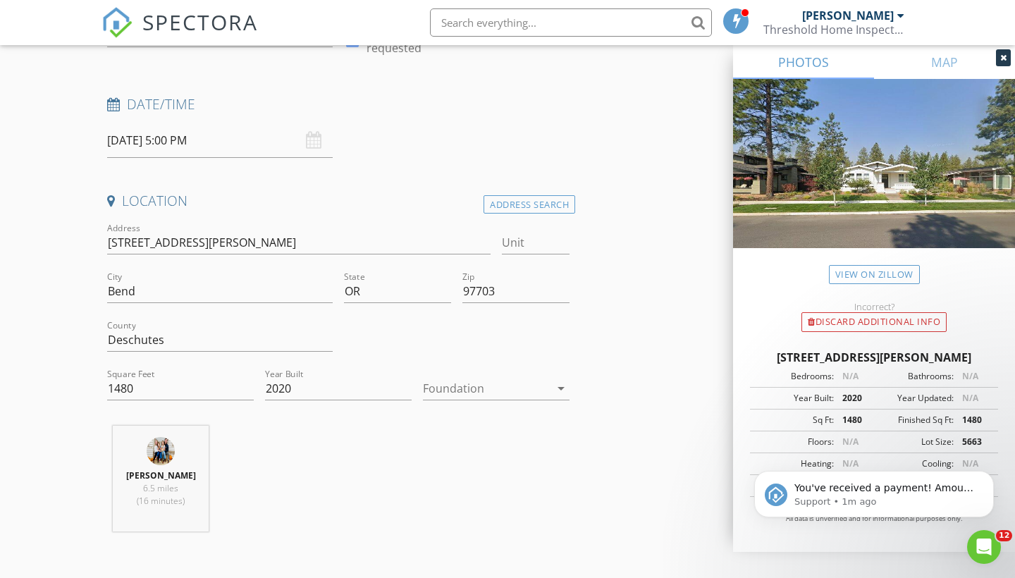
click at [506, 380] on div at bounding box center [486, 388] width 127 height 23
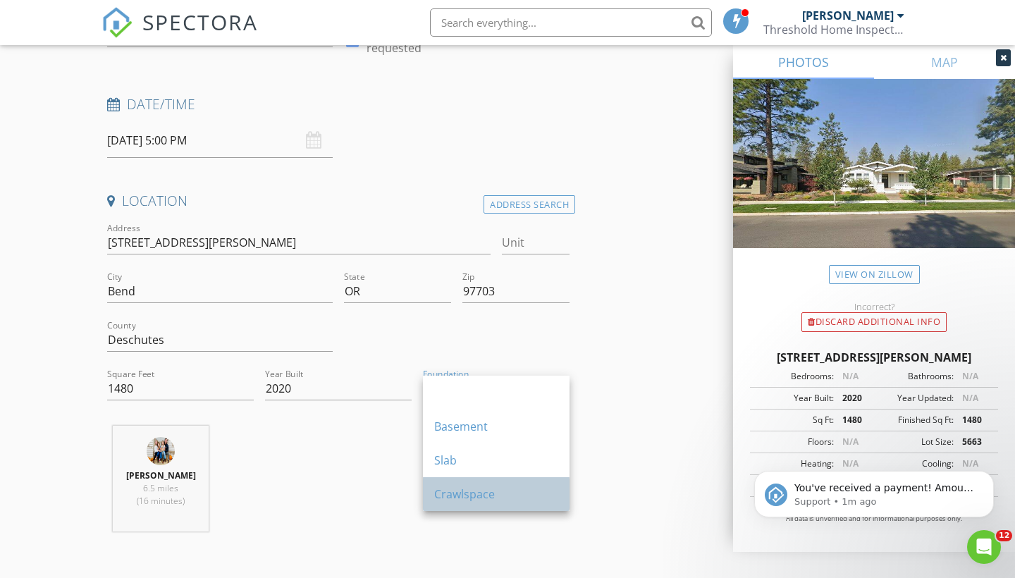
click at [476, 483] on div "Crawlspace" at bounding box center [496, 494] width 124 height 34
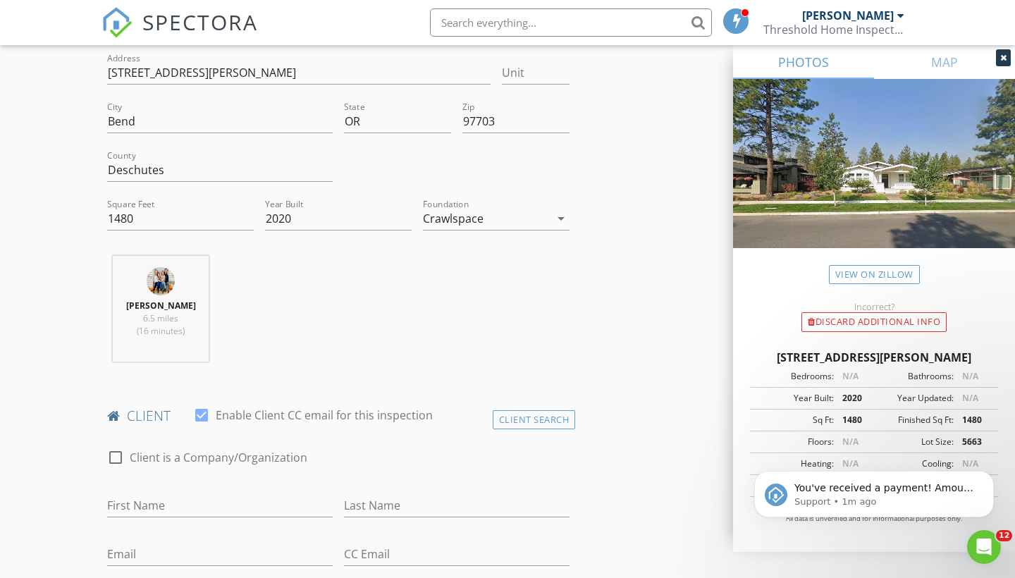
scroll to position [505, 0]
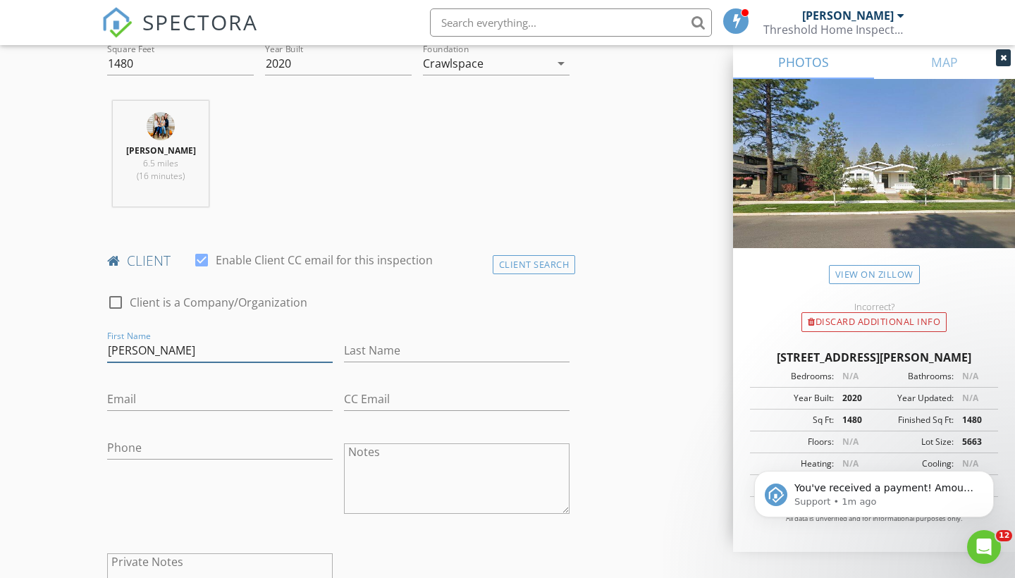
type input "[PERSON_NAME]"
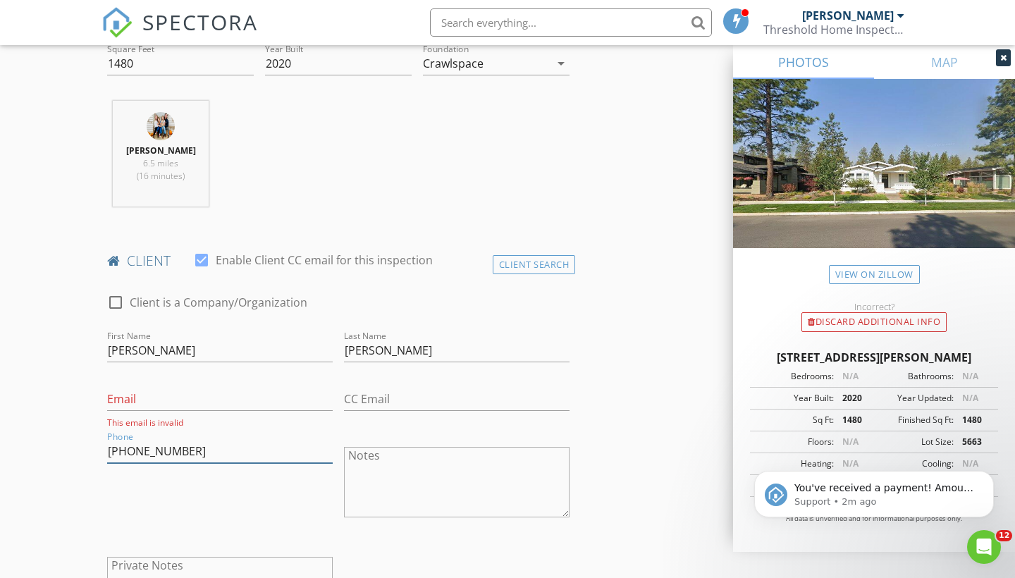
type input "[PHONE_NUMBER]"
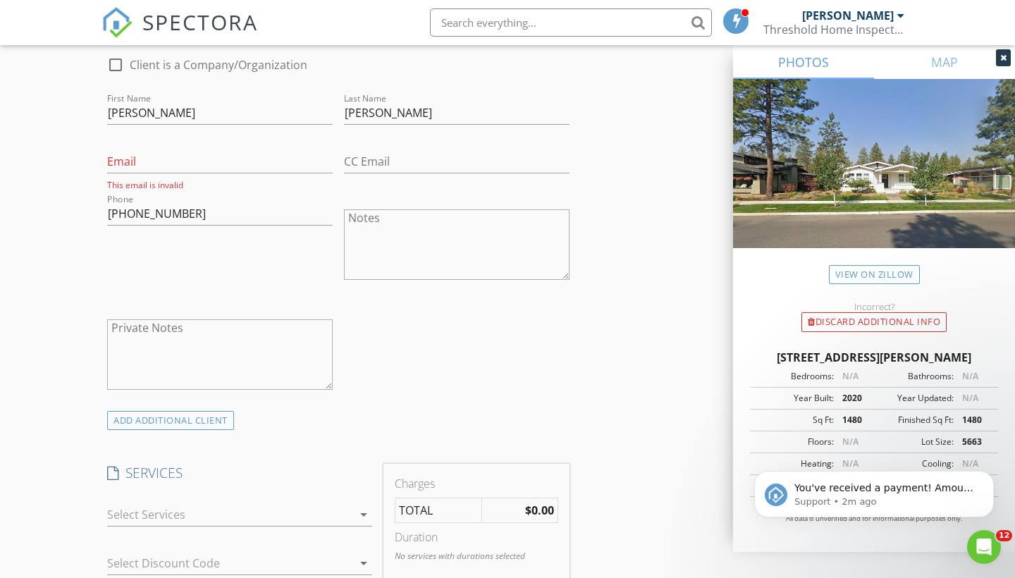
scroll to position [783, 0]
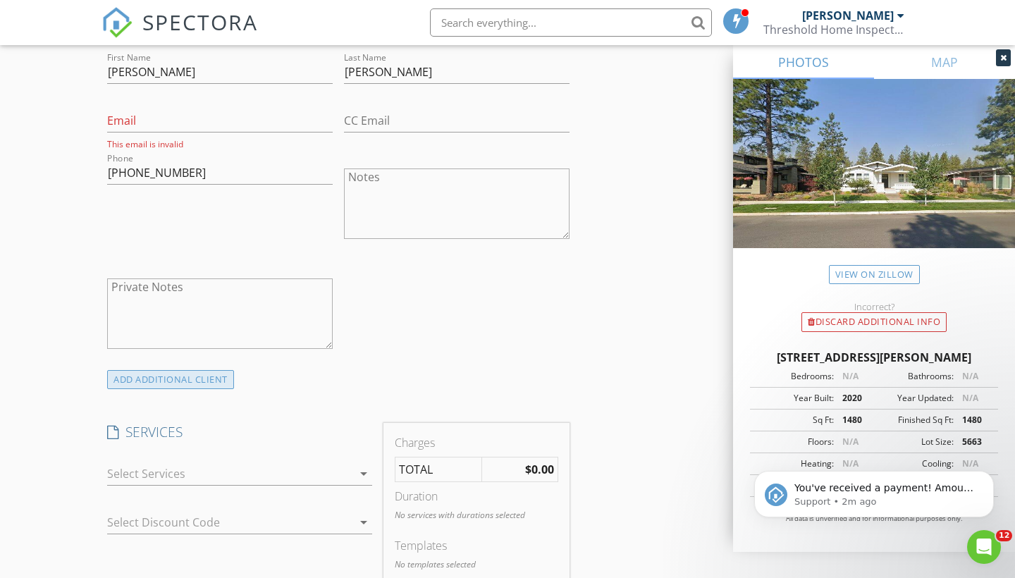
click at [164, 376] on div "ADD ADDITIONAL client" at bounding box center [170, 379] width 127 height 19
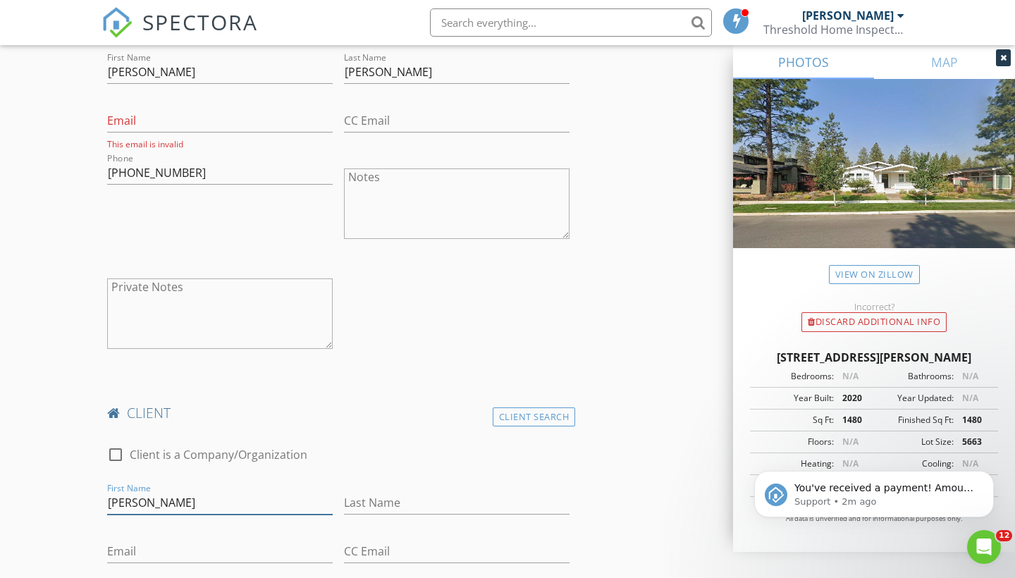
type input "[PERSON_NAME]"
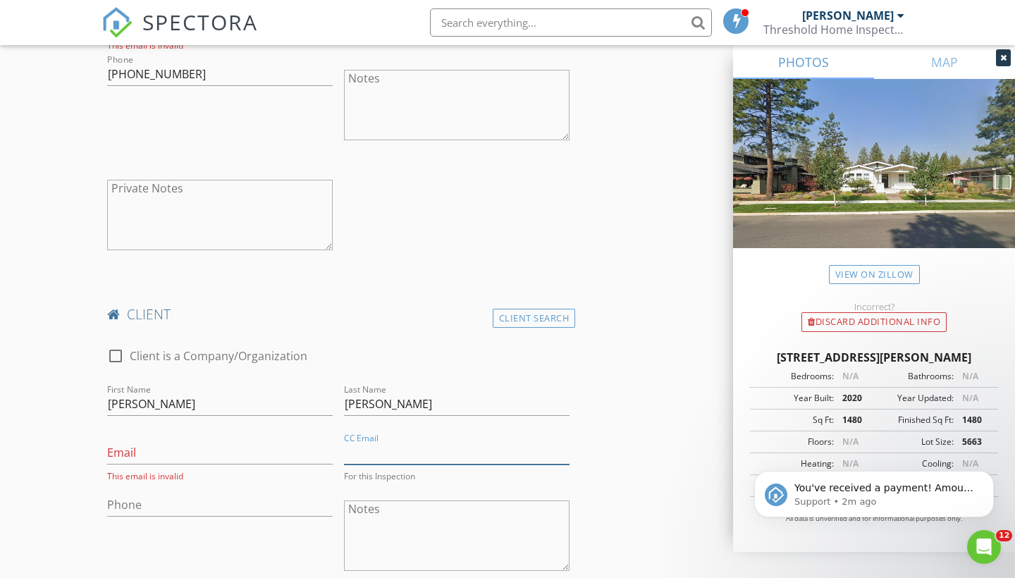
scroll to position [935, 0]
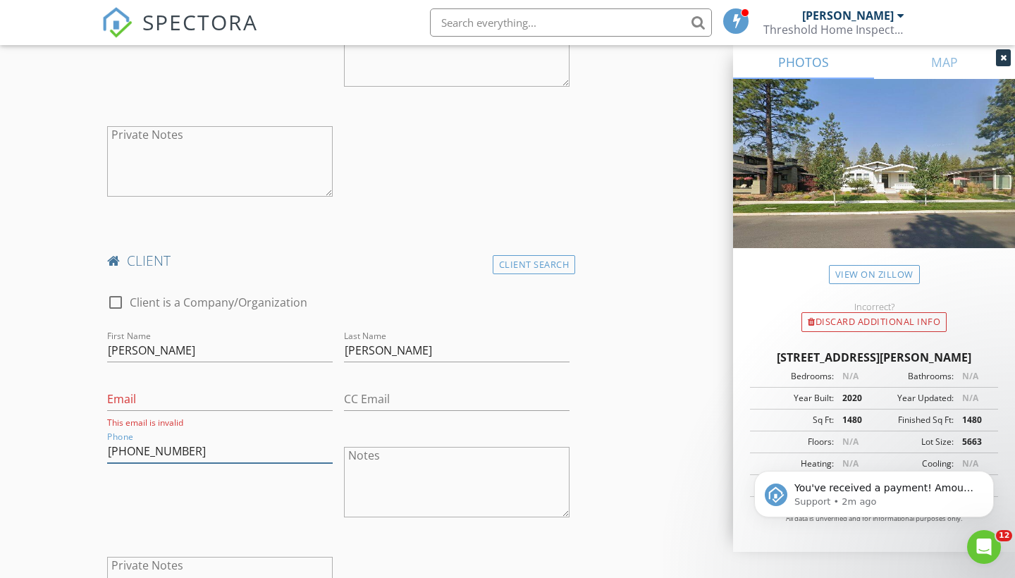
type input "[PHONE_NUMBER]"
click at [20, 458] on div "New Inspection Click here to use the New Order Form INSPECTOR(S) check_box Jord…" at bounding box center [507, 568] width 1015 height 2842
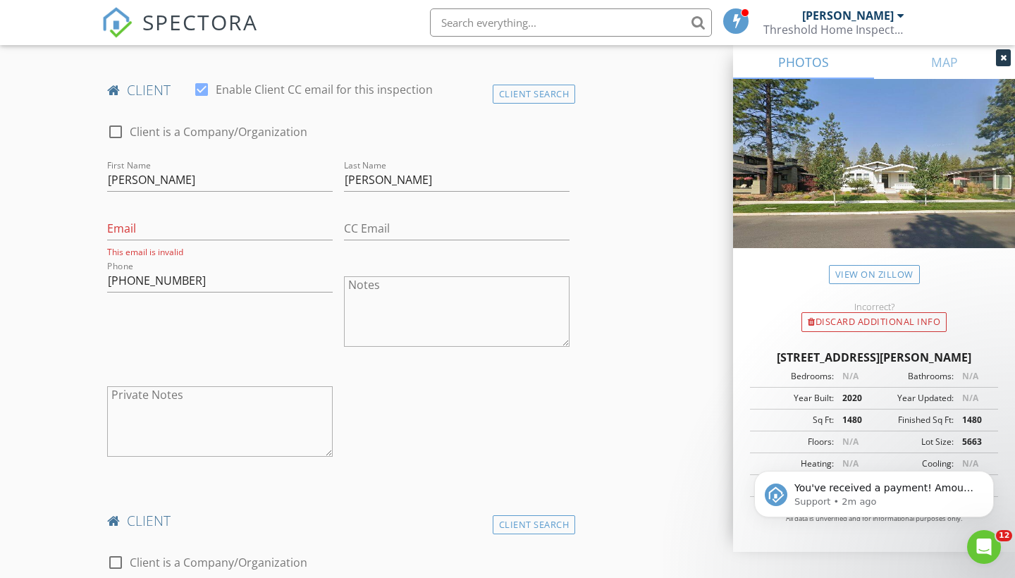
scroll to position [575, 0]
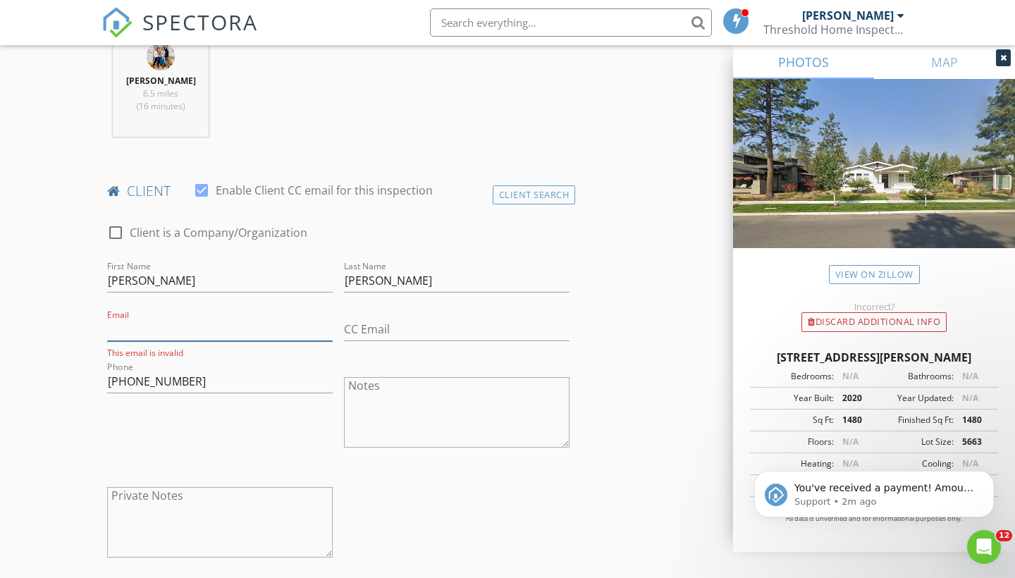
click at [177, 329] on input "Email" at bounding box center [220, 329] width 226 height 23
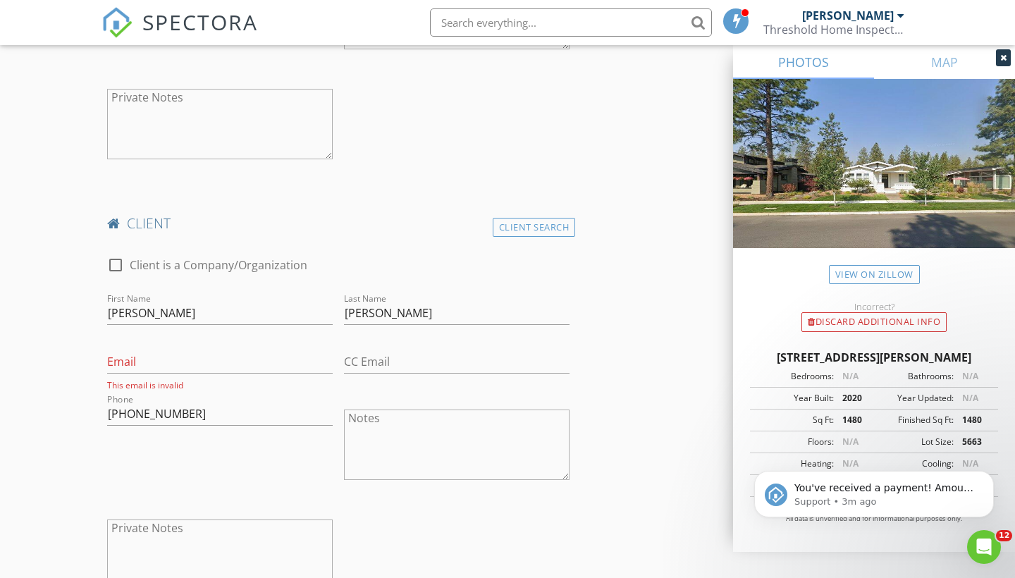
scroll to position [993, 0]
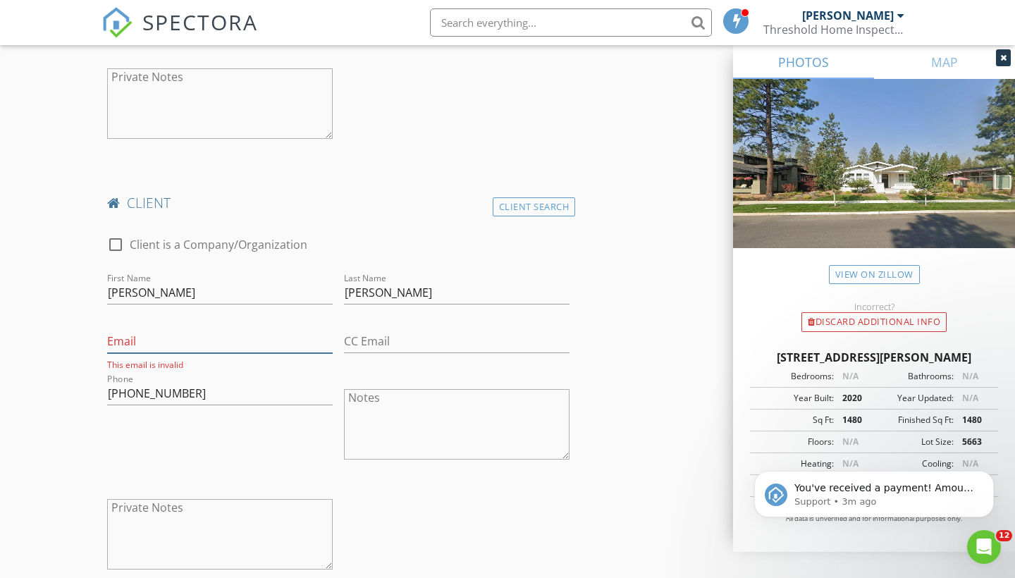
click at [142, 348] on input "Email" at bounding box center [220, 341] width 226 height 23
click at [991, 478] on icon "Dismiss notification" at bounding box center [990, 475] width 8 height 8
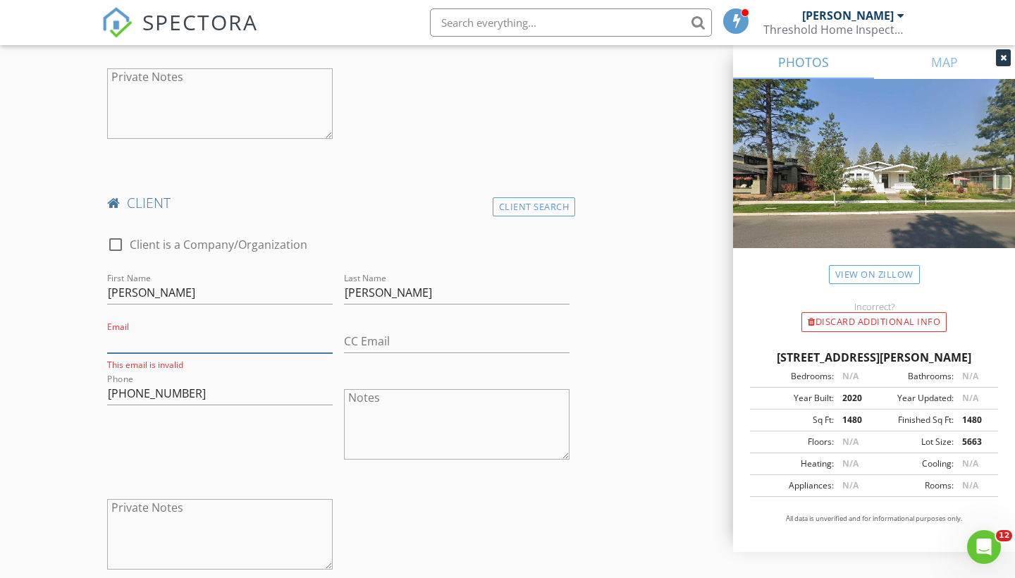
click at [245, 335] on input "Email" at bounding box center [220, 341] width 226 height 23
click at [54, 361] on div "New Inspection Click here to use the New Order Form INSPECTOR(S) check_box Jord…" at bounding box center [507, 510] width 1015 height 2842
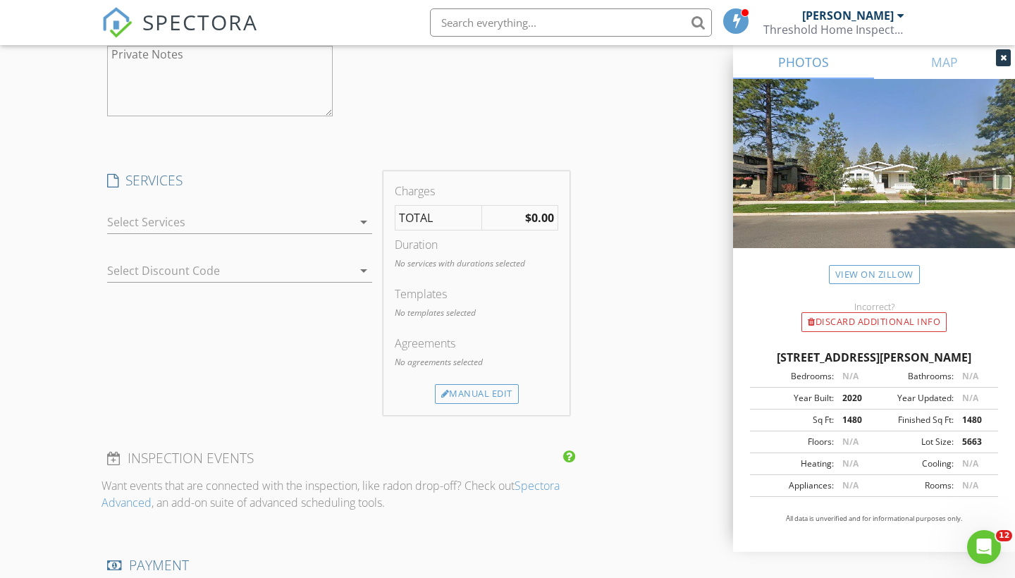
scroll to position [1320, 0]
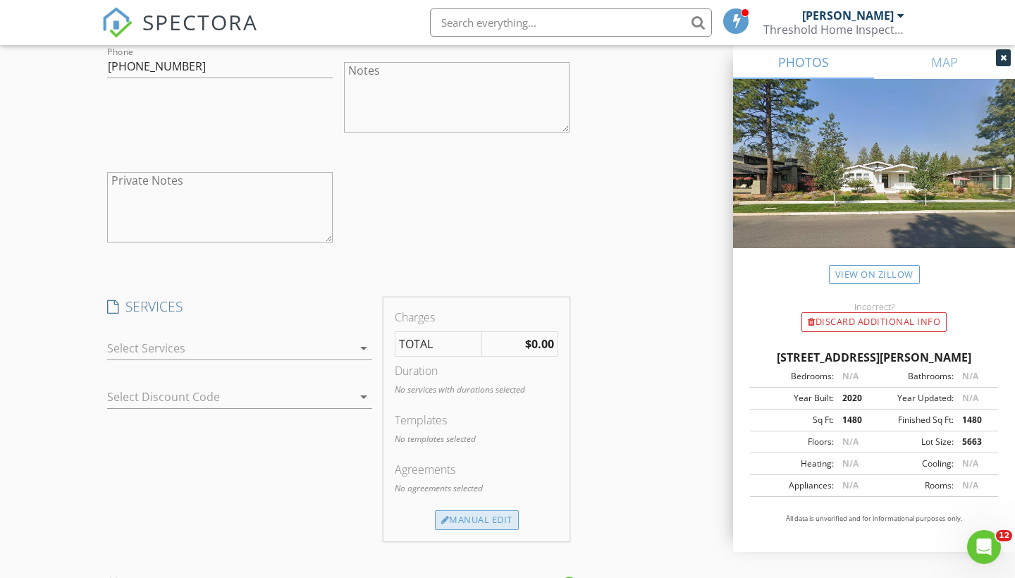
click at [462, 520] on div "Manual Edit" at bounding box center [477, 520] width 84 height 20
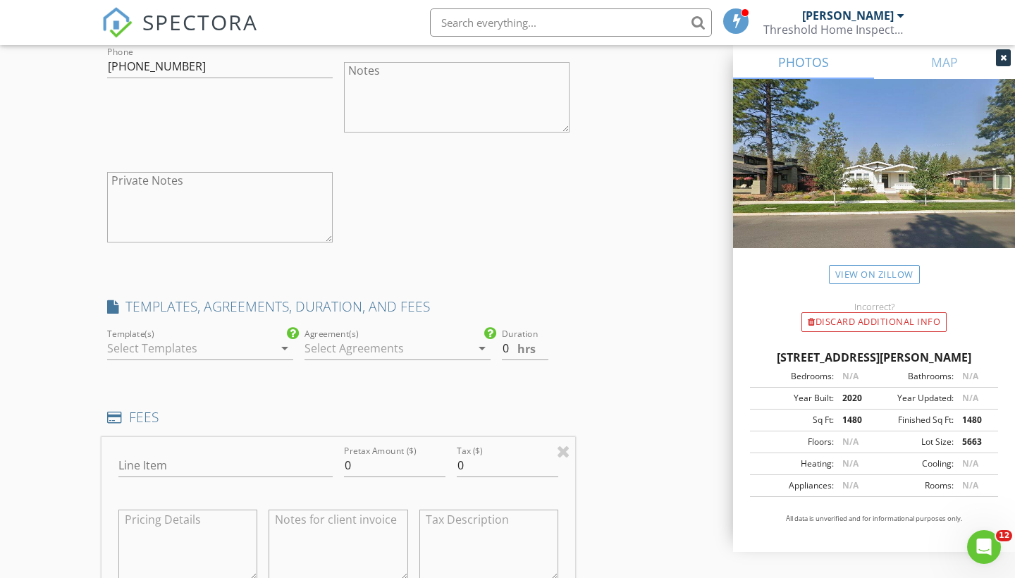
click at [200, 348] on div at bounding box center [190, 348] width 166 height 23
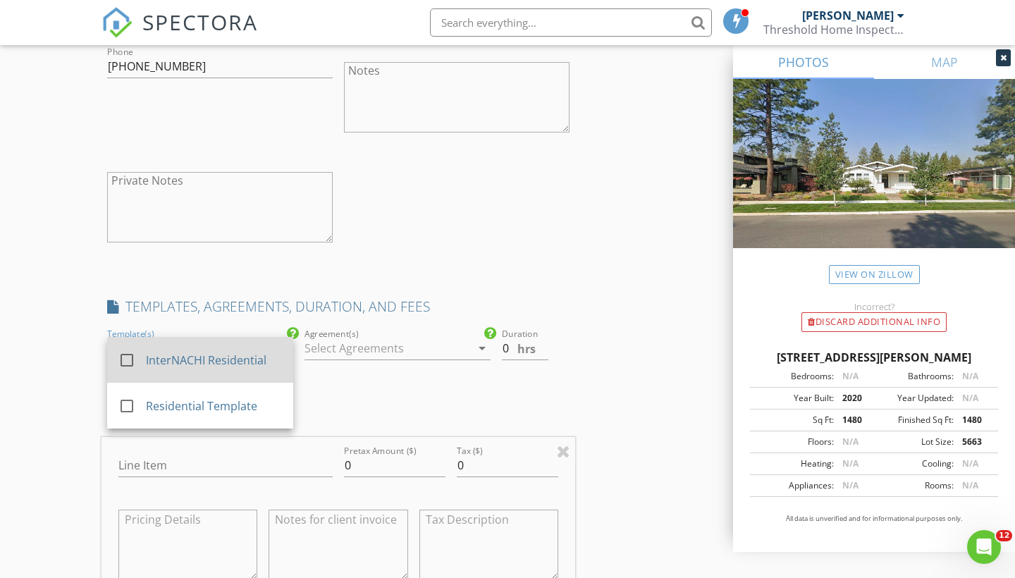
click at [194, 367] on div "check_box_outline_blank InterNACHI Residential" at bounding box center [200, 360] width 164 height 35
click at [354, 340] on div at bounding box center [388, 348] width 166 height 23
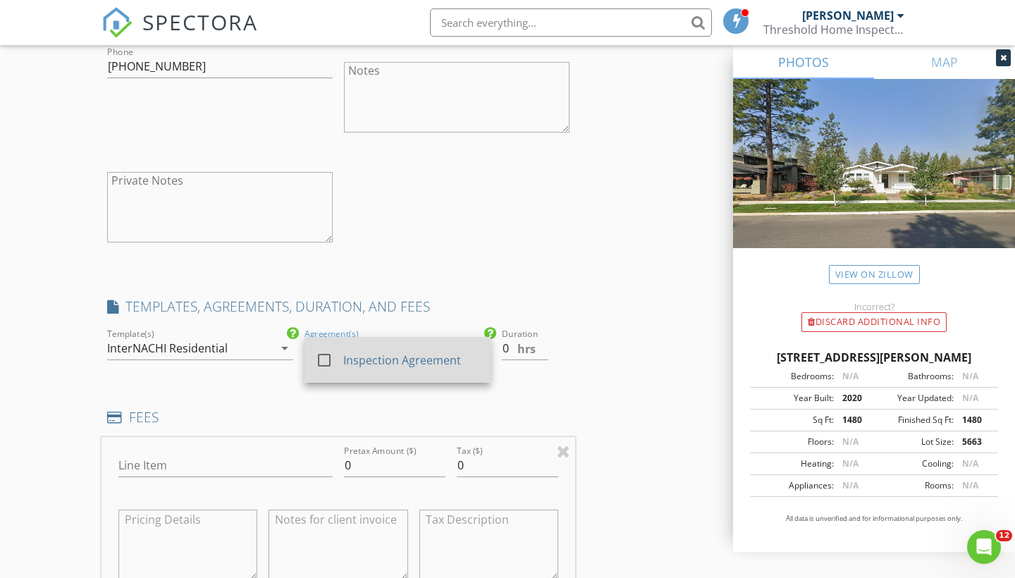
click at [350, 355] on div "Inspection Agreement" at bounding box center [411, 360] width 136 height 17
click at [516, 348] on input "0" at bounding box center [525, 348] width 47 height 23
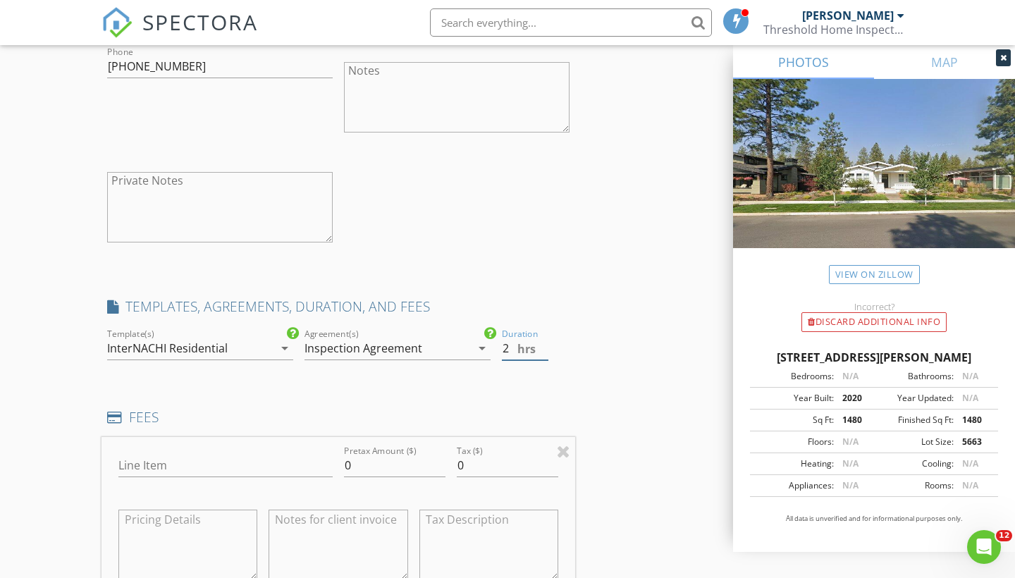
type input "2"
click at [380, 466] on input "0" at bounding box center [395, 465] width 102 height 23
type input "425.00"
click at [35, 453] on div "New Inspection Click here to use the New Order Form INSPECTOR(S) check_box Jord…" at bounding box center [507, 259] width 1015 height 2995
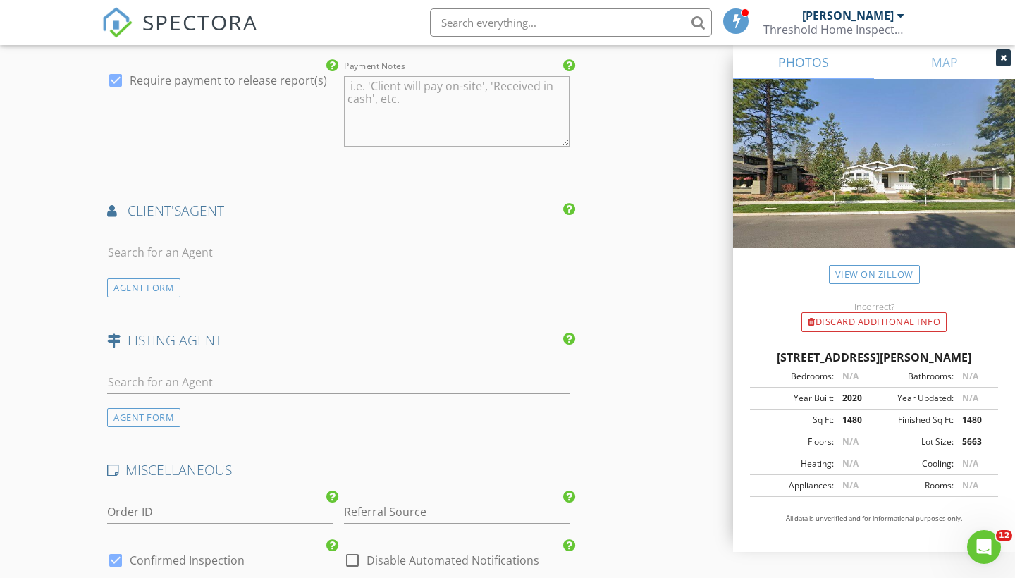
scroll to position [2151, 0]
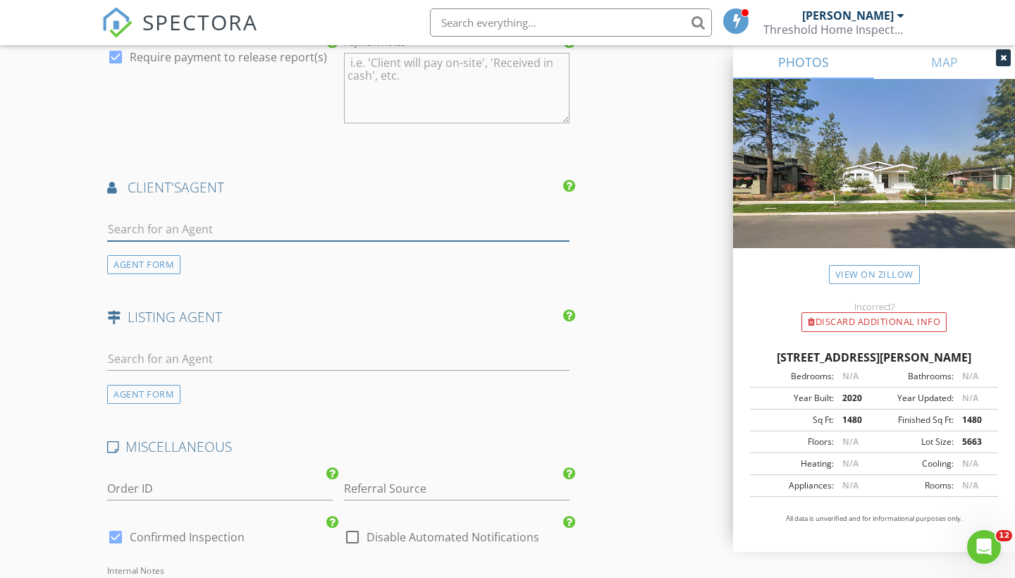
click at [247, 221] on input "text" at bounding box center [338, 229] width 462 height 23
type input "t"
type input "b"
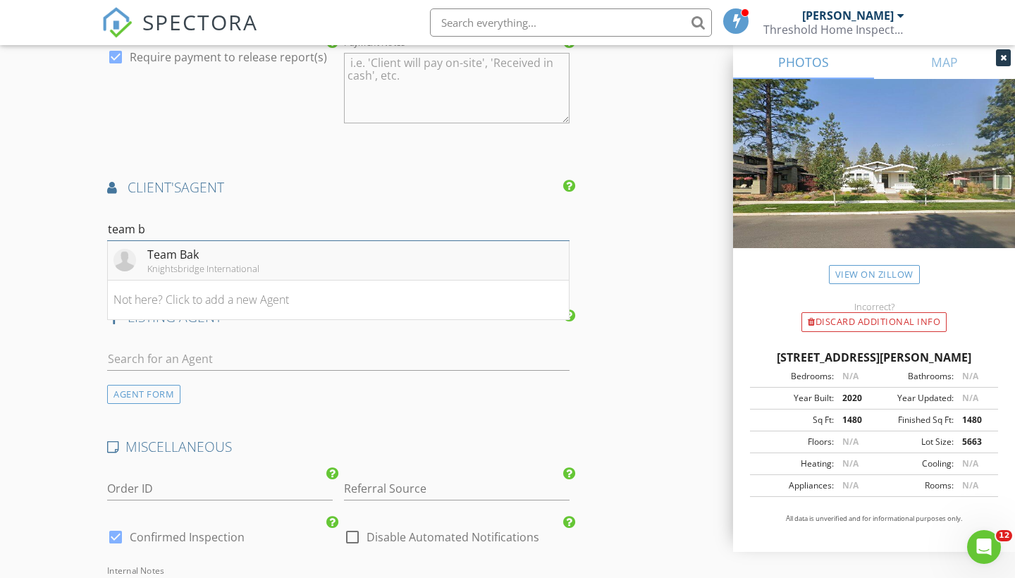
type input "team b"
click at [156, 263] on div "Knightsbridge International" at bounding box center [203, 268] width 112 height 11
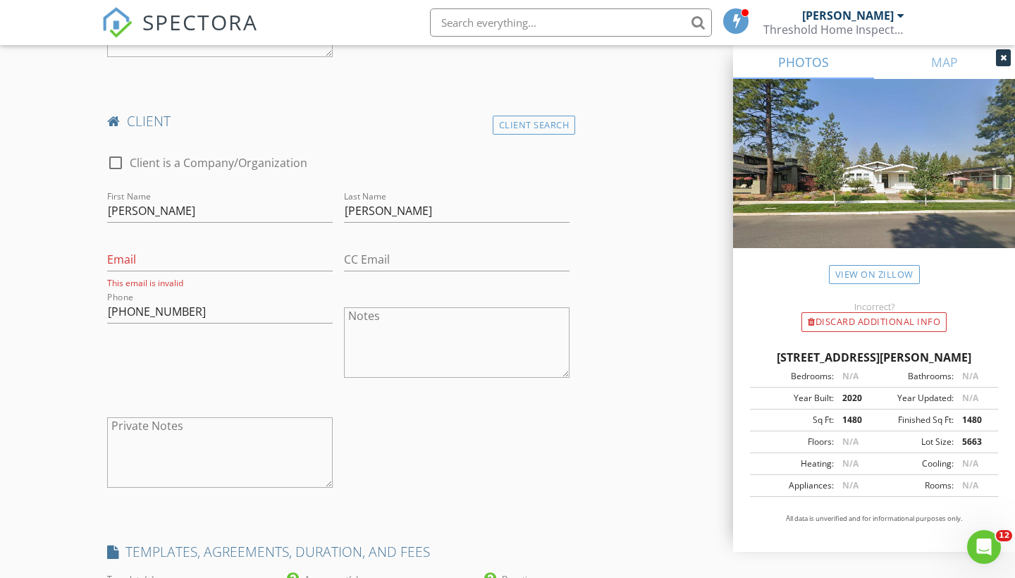
scroll to position [1033, 0]
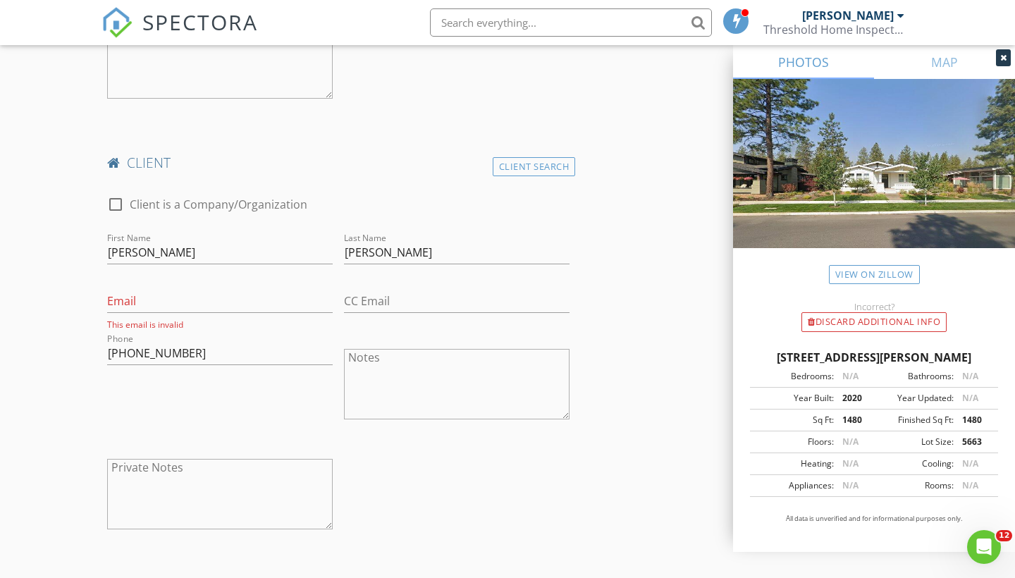
click at [200, 286] on div "Email This email is invalid" at bounding box center [220, 305] width 226 height 49
click at [192, 303] on input "Email" at bounding box center [220, 301] width 226 height 23
type input "[PERSON_NAME][EMAIL_ADDRESS][DOMAIN_NAME]"
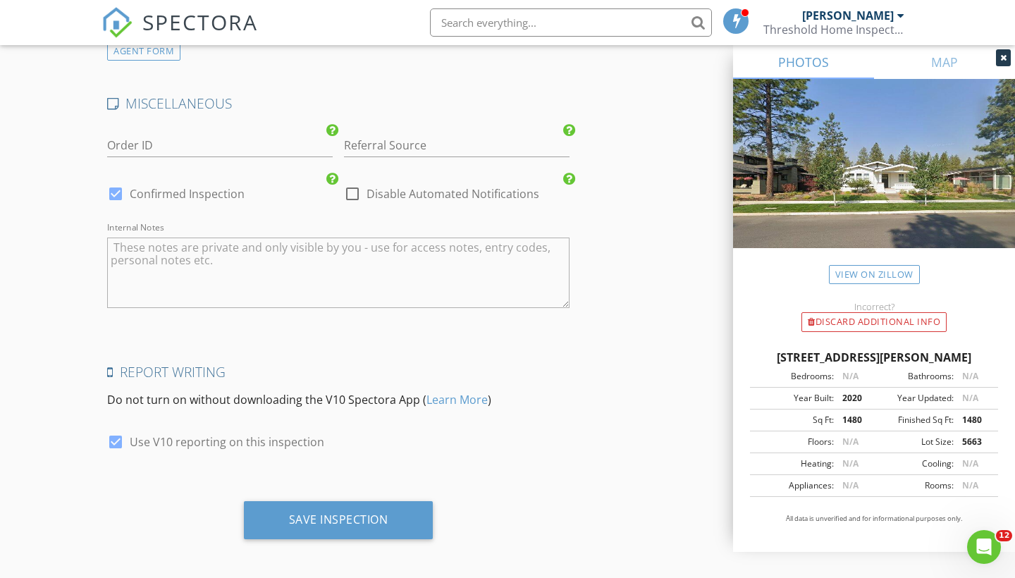
scroll to position [2811, 0]
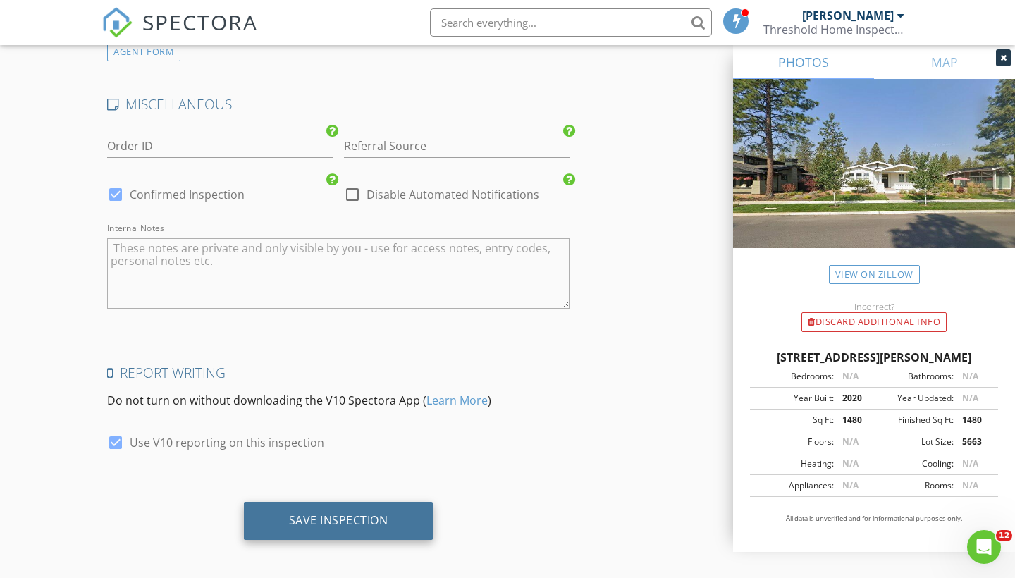
click at [276, 523] on div "Save Inspection" at bounding box center [339, 521] width 190 height 38
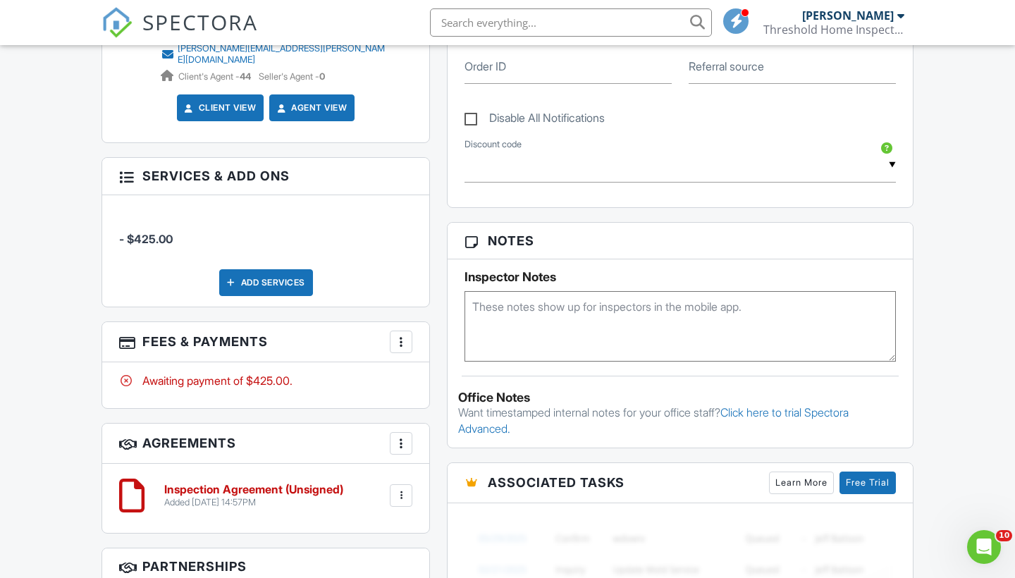
scroll to position [753, 0]
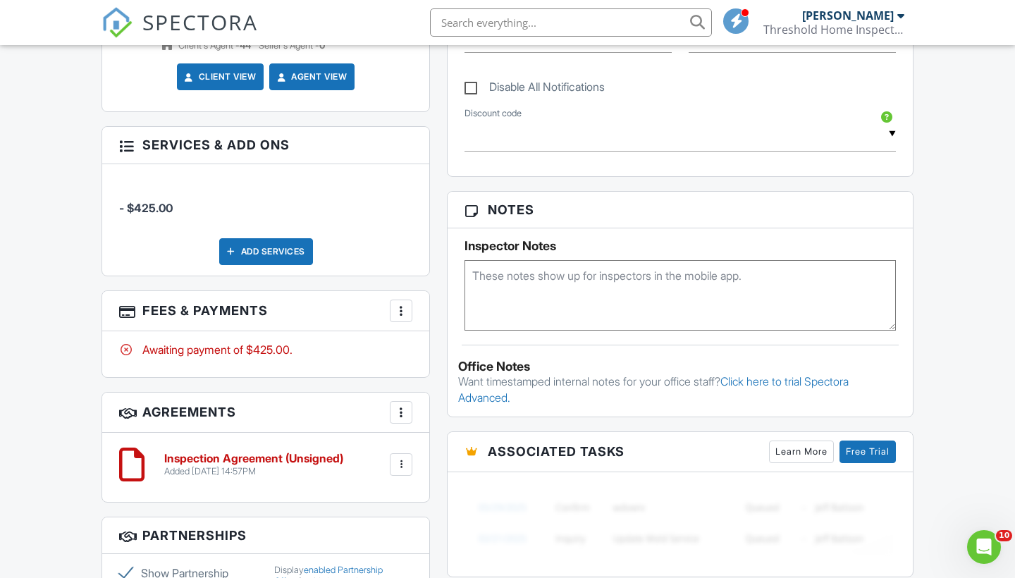
click at [407, 458] on div at bounding box center [401, 465] width 14 height 14
click at [365, 486] on li "Edit" at bounding box center [364, 503] width 80 height 35
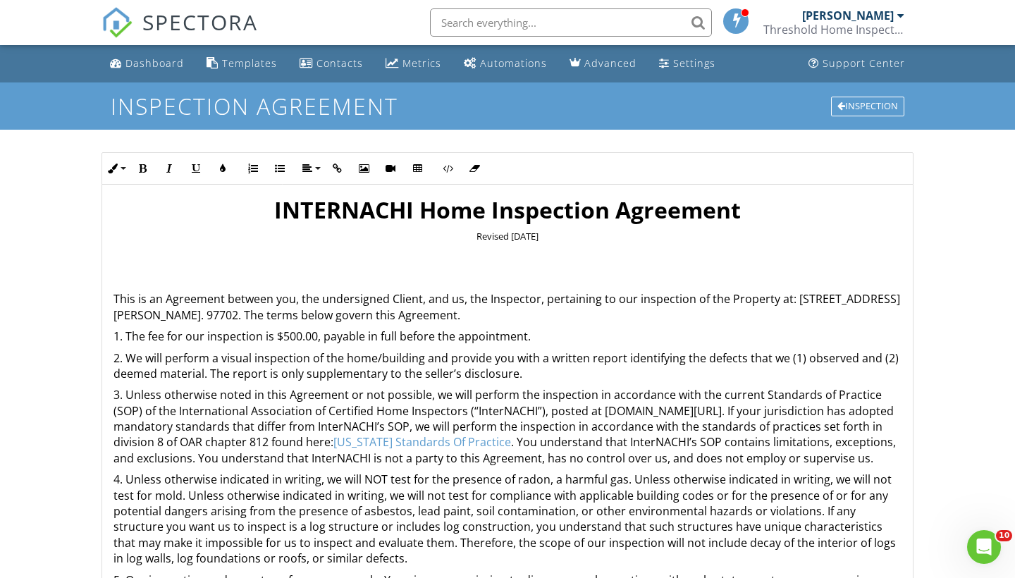
click at [300, 340] on p "1. The fee for our inspection is $500.00, payable in full before the appointmen…" at bounding box center [507, 337] width 788 height 16
click at [136, 317] on p "This is an Agreement between you, the undersigned Client, and us, the Inspector…" at bounding box center [507, 307] width 788 height 32
click at [32, 382] on div "Dashboard Templates Contacts Metrics Automations Advanced Settings Support Cent…" at bounding box center [507, 446] width 1015 height 803
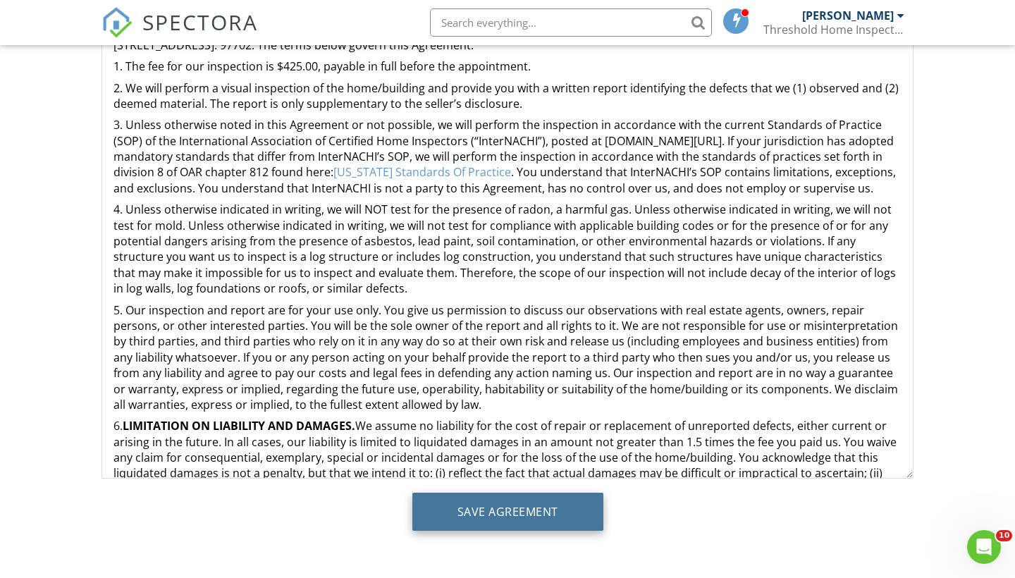
scroll to position [270, 0]
click at [436, 511] on input "Save Agreement" at bounding box center [507, 512] width 191 height 38
